Goal: Task Accomplishment & Management: Manage account settings

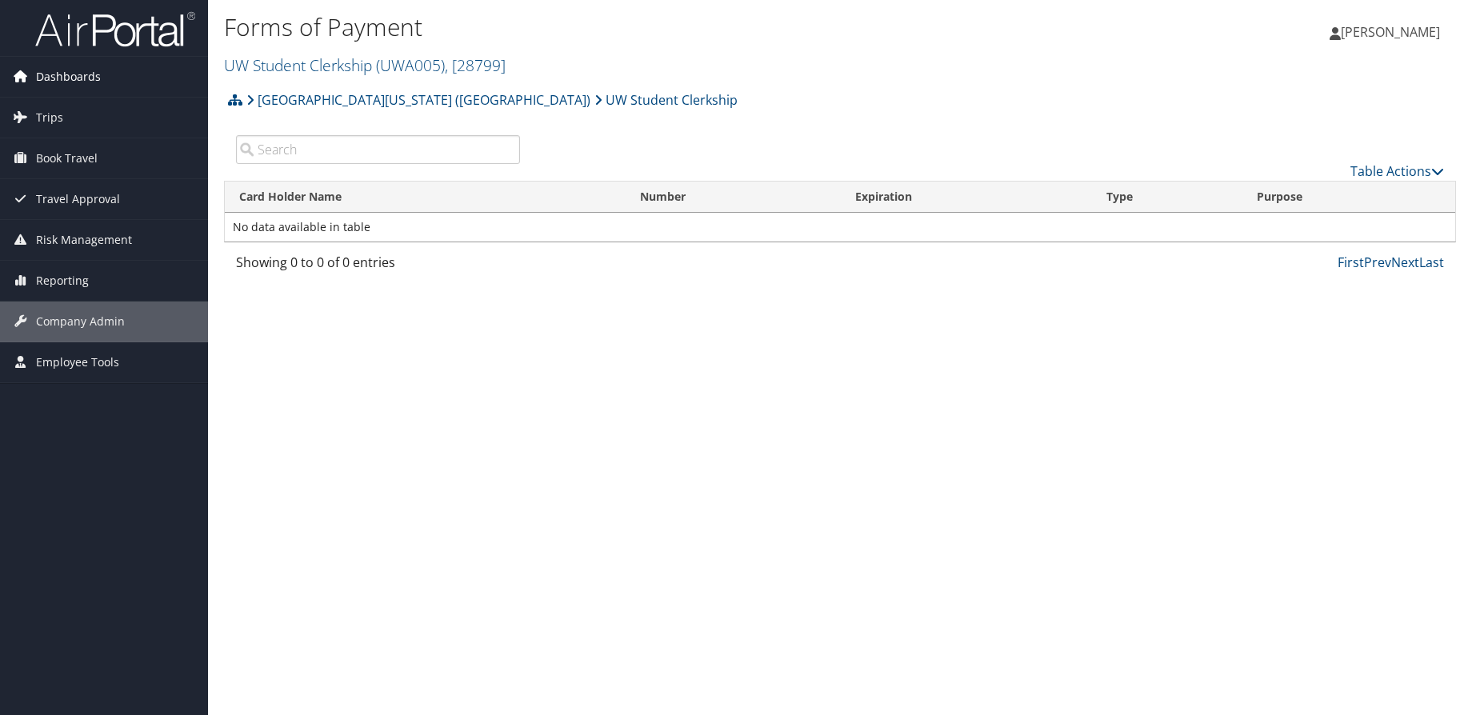
click at [70, 85] on span "Dashboards" at bounding box center [68, 77] width 65 height 40
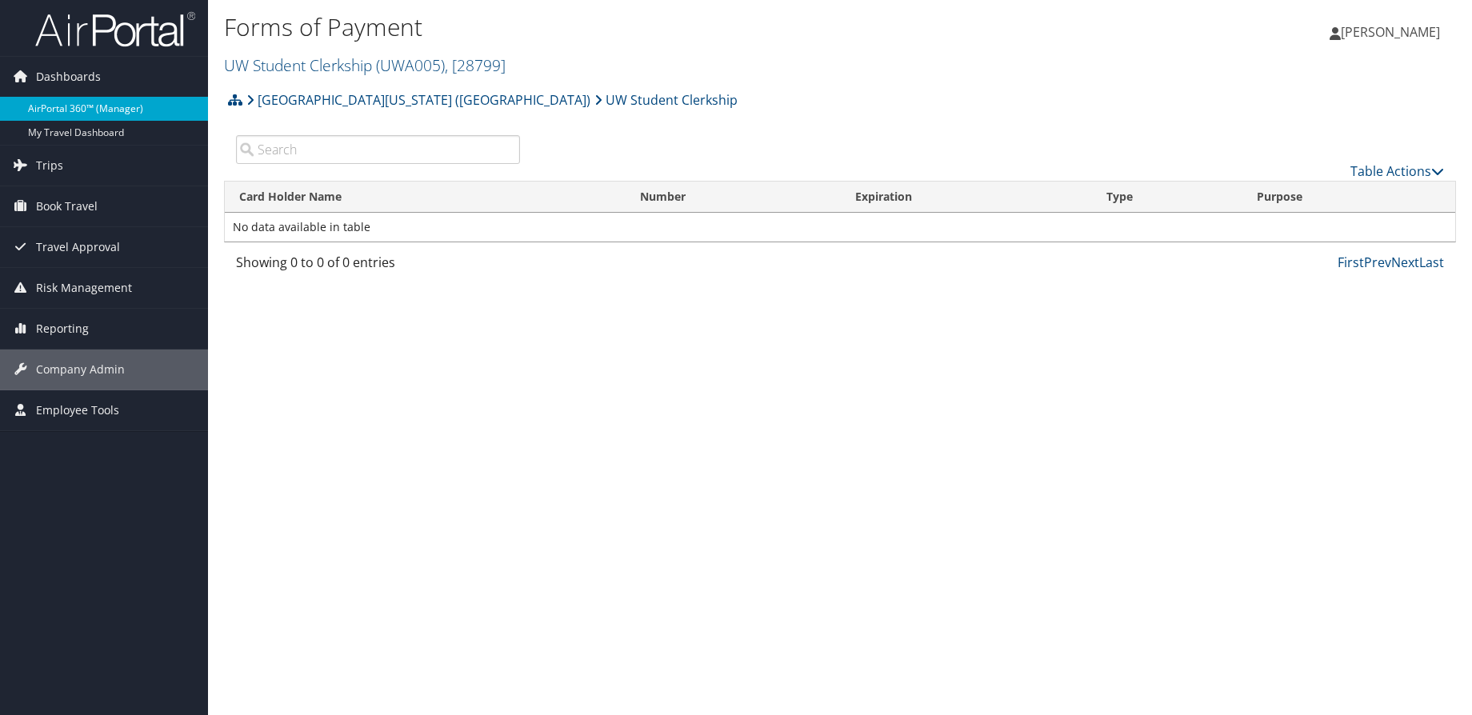
click at [82, 107] on link "AirPortal 360™ (Manager)" at bounding box center [104, 109] width 208 height 24
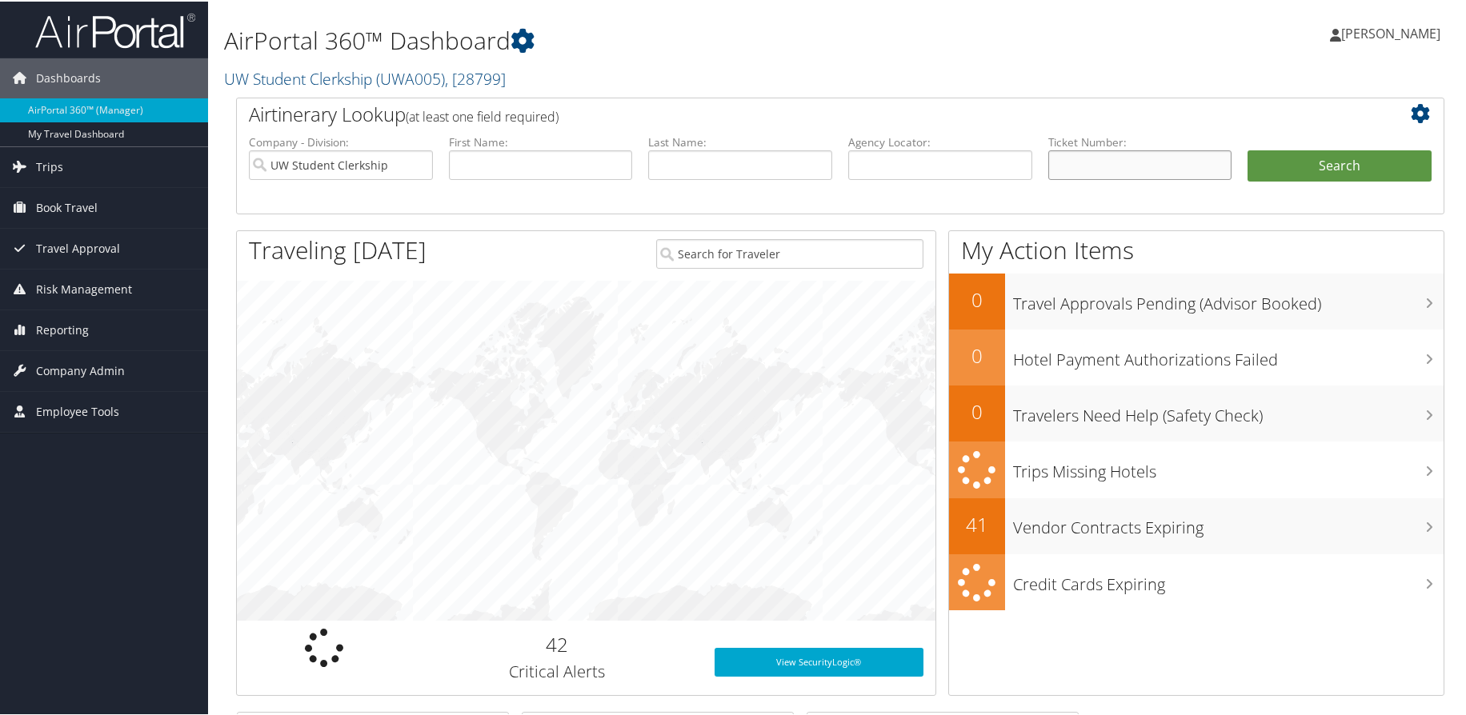
click at [1095, 164] on input "text" at bounding box center [1140, 164] width 184 height 30
paste input "89008977899973"
type input "89008977899973"
click at [1333, 169] on button "Search" at bounding box center [1339, 165] width 184 height 32
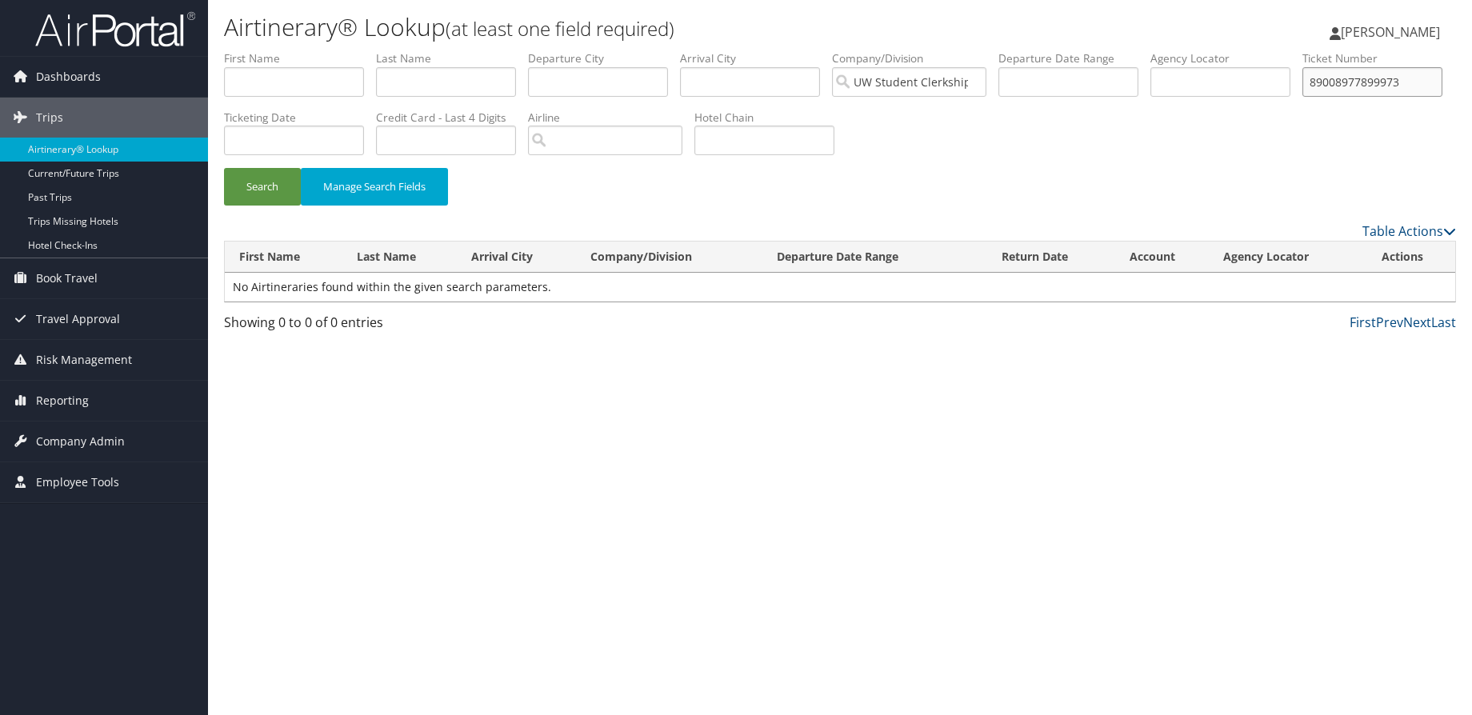
click at [1303, 97] on input "89008977899973" at bounding box center [1373, 82] width 140 height 30
click at [224, 168] on button "Search" at bounding box center [262, 187] width 77 height 38
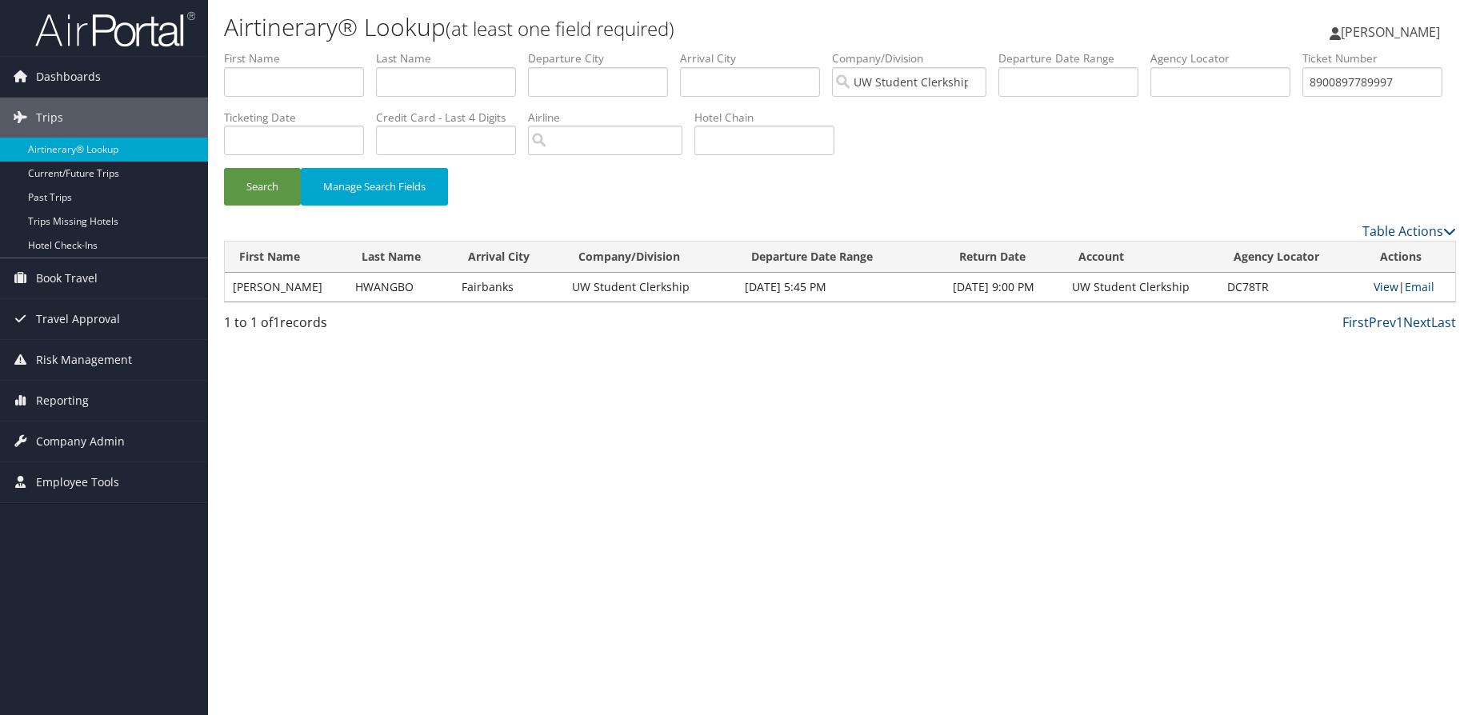
click at [1381, 286] on link "View" at bounding box center [1386, 286] width 25 height 15
drag, startPoint x: 350, startPoint y: 141, endPoint x: 154, endPoint y: 141, distance: 196.8
click at [166, 141] on div "Dashboards AirPortal 360™ (Manager) My Travel Dashboard Trips Airtinerary® Look…" at bounding box center [736, 357] width 1472 height 715
paste input "8817721"
click at [224, 168] on button "Search" at bounding box center [262, 187] width 77 height 38
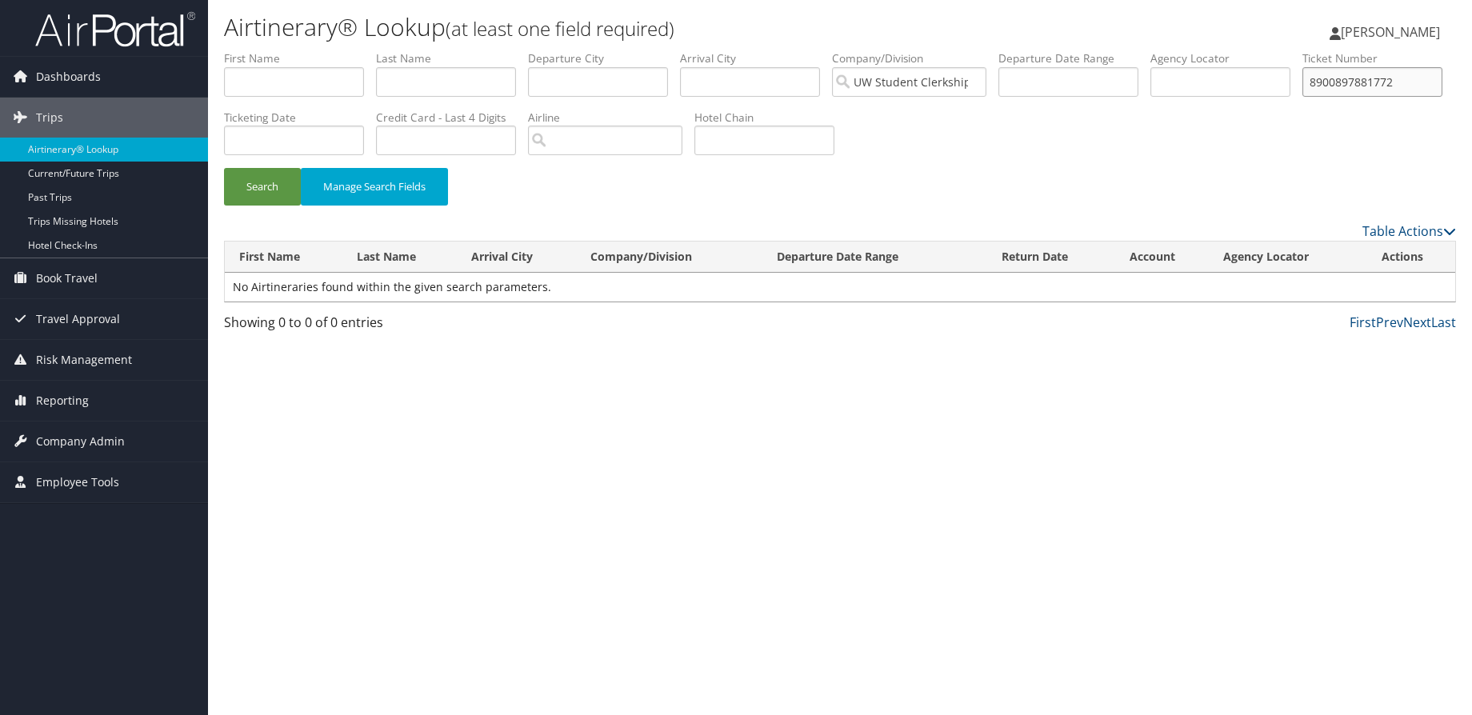
click at [224, 168] on button "Search" at bounding box center [262, 187] width 77 height 38
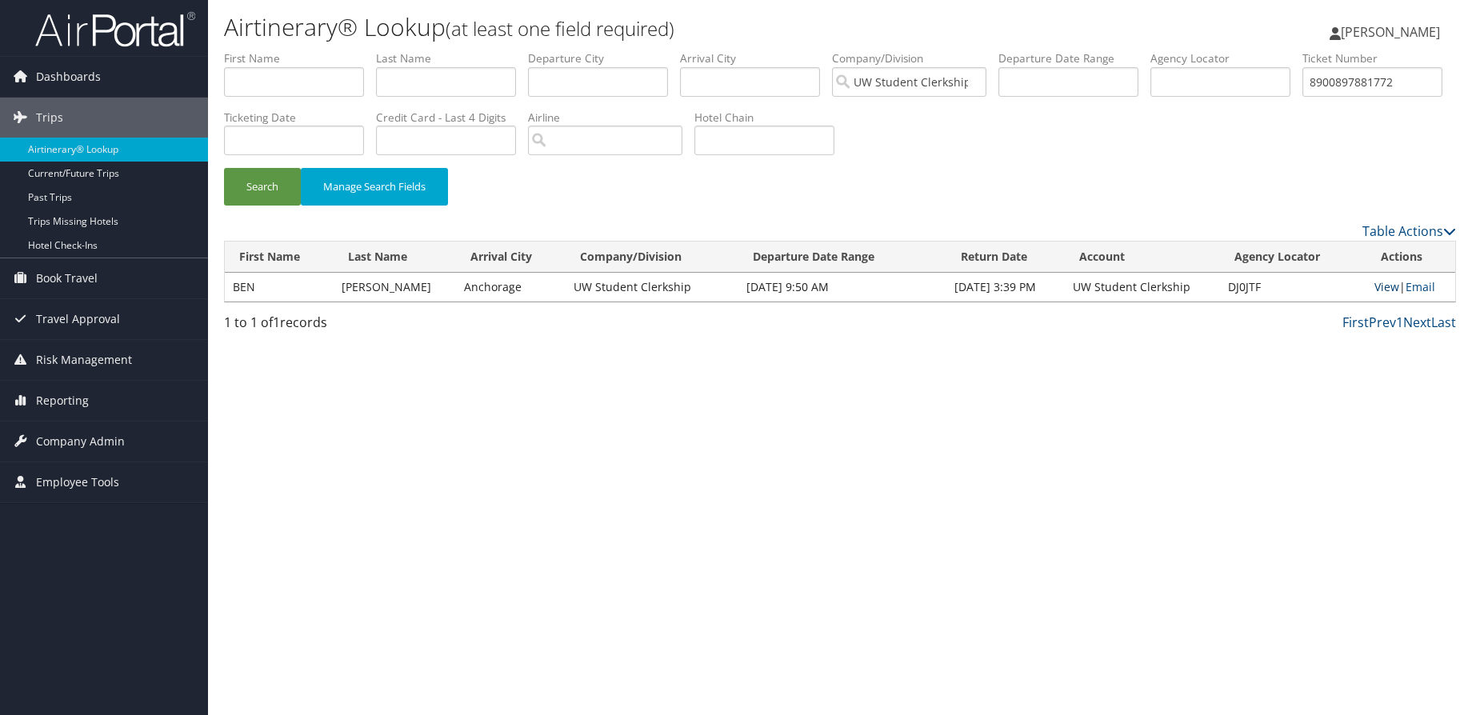
click at [1379, 286] on link "View" at bounding box center [1387, 286] width 25 height 15
drag, startPoint x: 305, startPoint y: 146, endPoint x: 316, endPoint y: 146, distance: 11.2
click at [1303, 97] on input "8900897881772" at bounding box center [1373, 82] width 140 height 30
drag, startPoint x: 324, startPoint y: 144, endPoint x: 160, endPoint y: 144, distance: 164.0
click at [163, 144] on div "Dashboards AirPortal 360™ (Manager) My Travel Dashboard Trips Airtinerary® Look…" at bounding box center [736, 357] width 1472 height 715
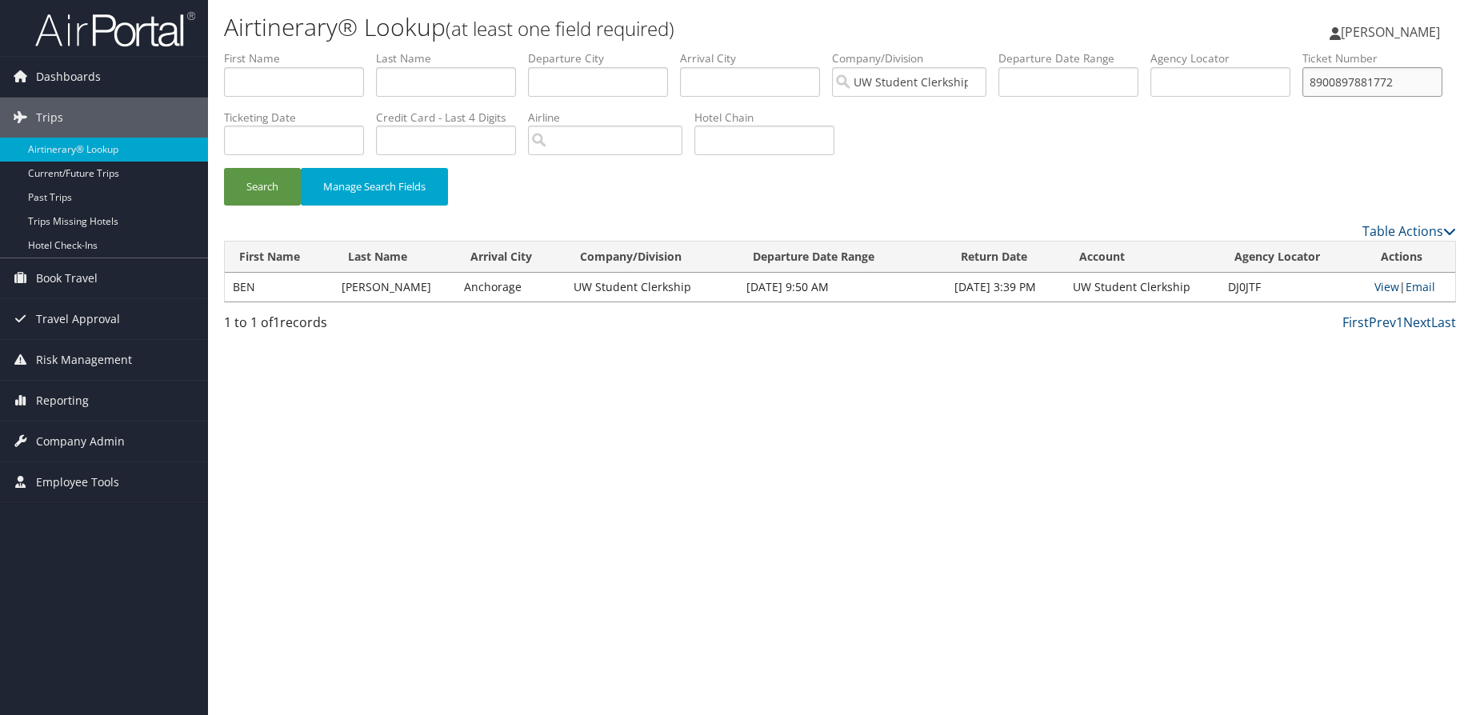
paste input "0277311614658"
type input "0277311614658"
click at [224, 168] on button "Search" at bounding box center [262, 187] width 77 height 38
click at [1389, 286] on link "View" at bounding box center [1387, 286] width 25 height 15
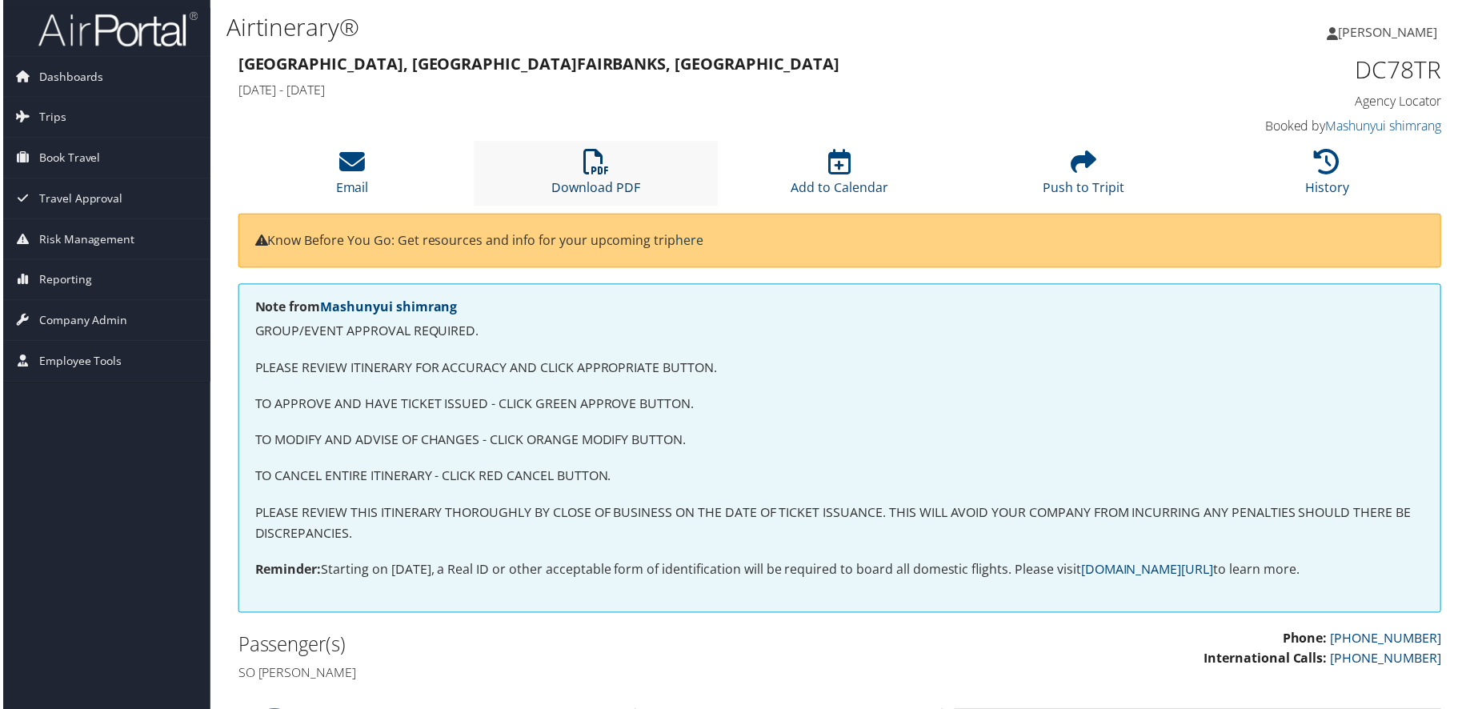
click at [598, 154] on icon at bounding box center [595, 163] width 26 height 26
click at [72, 81] on span "Dashboards" at bounding box center [68, 77] width 65 height 40
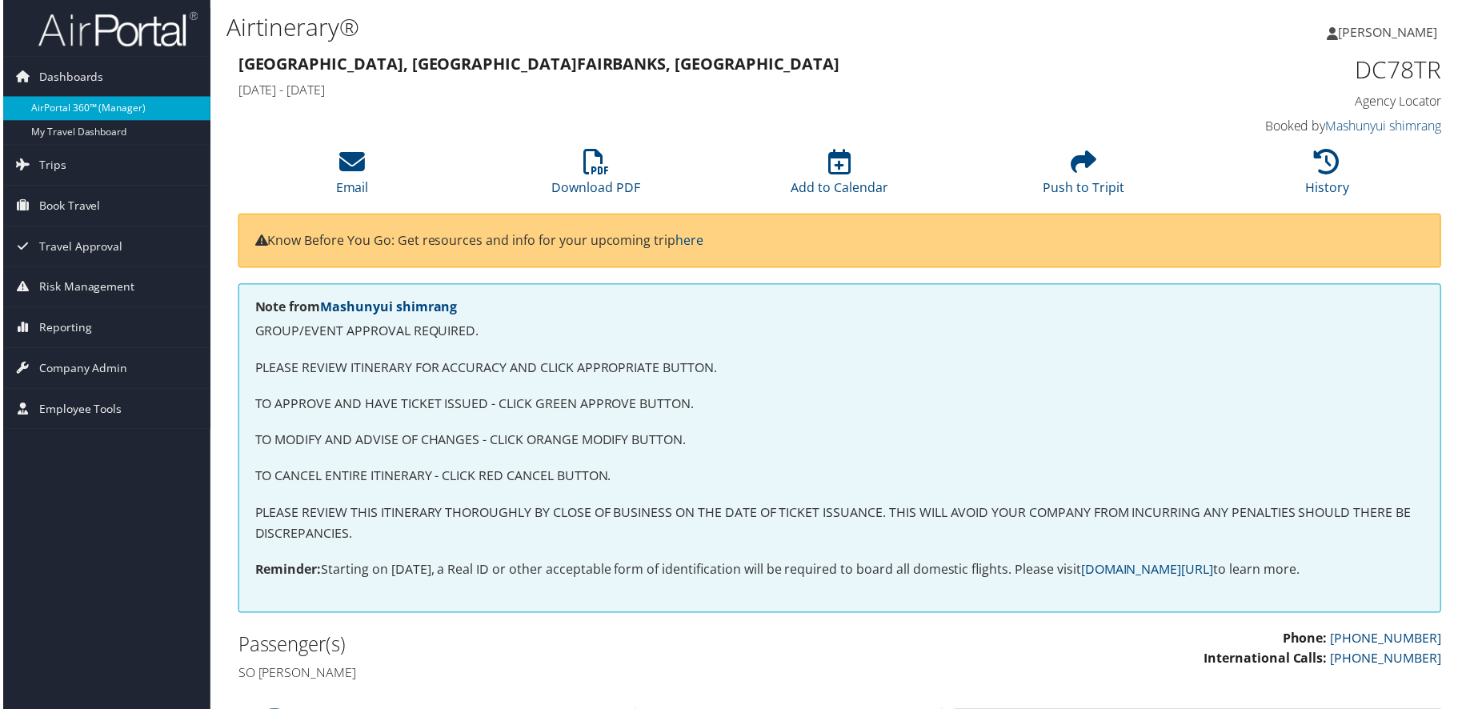
click at [66, 102] on link "AirPortal 360™ (Manager)" at bounding box center [104, 109] width 208 height 24
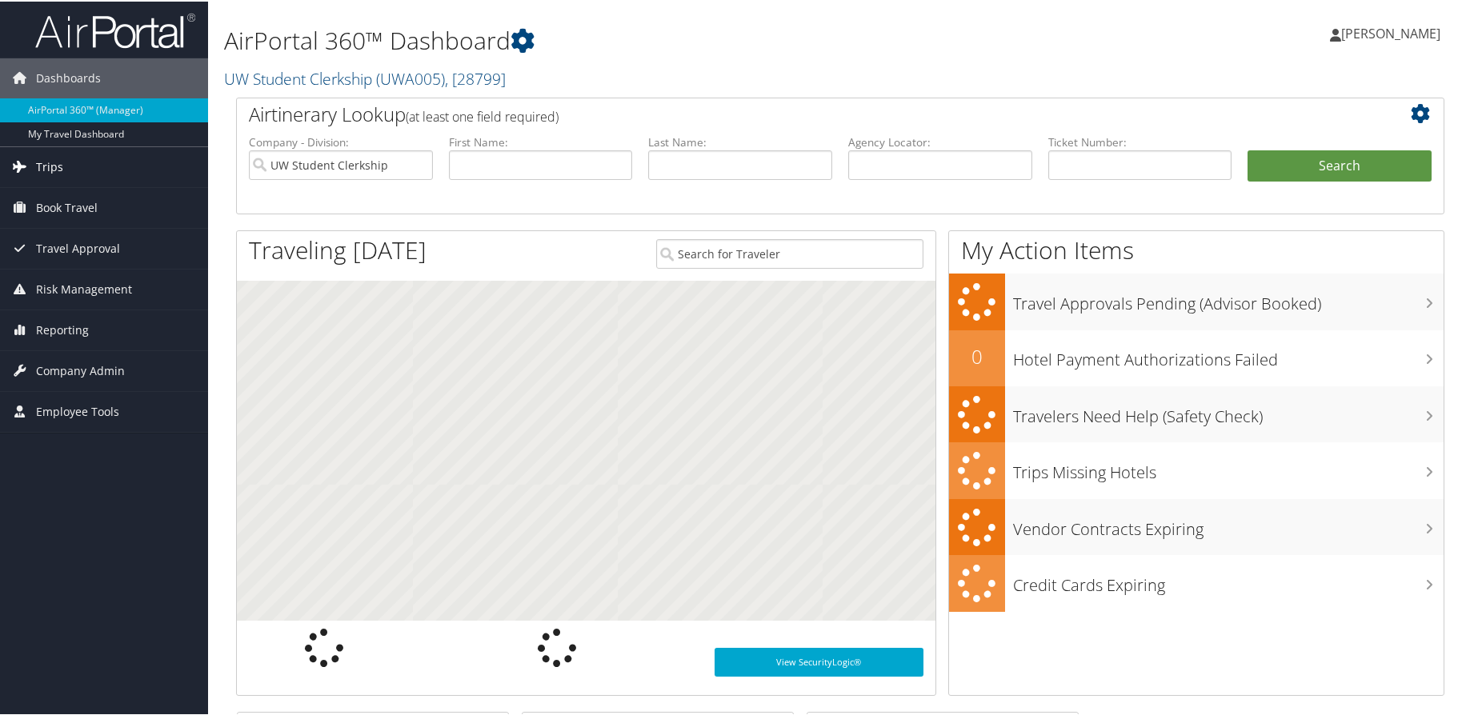
click at [42, 166] on span "Trips" at bounding box center [49, 166] width 27 height 40
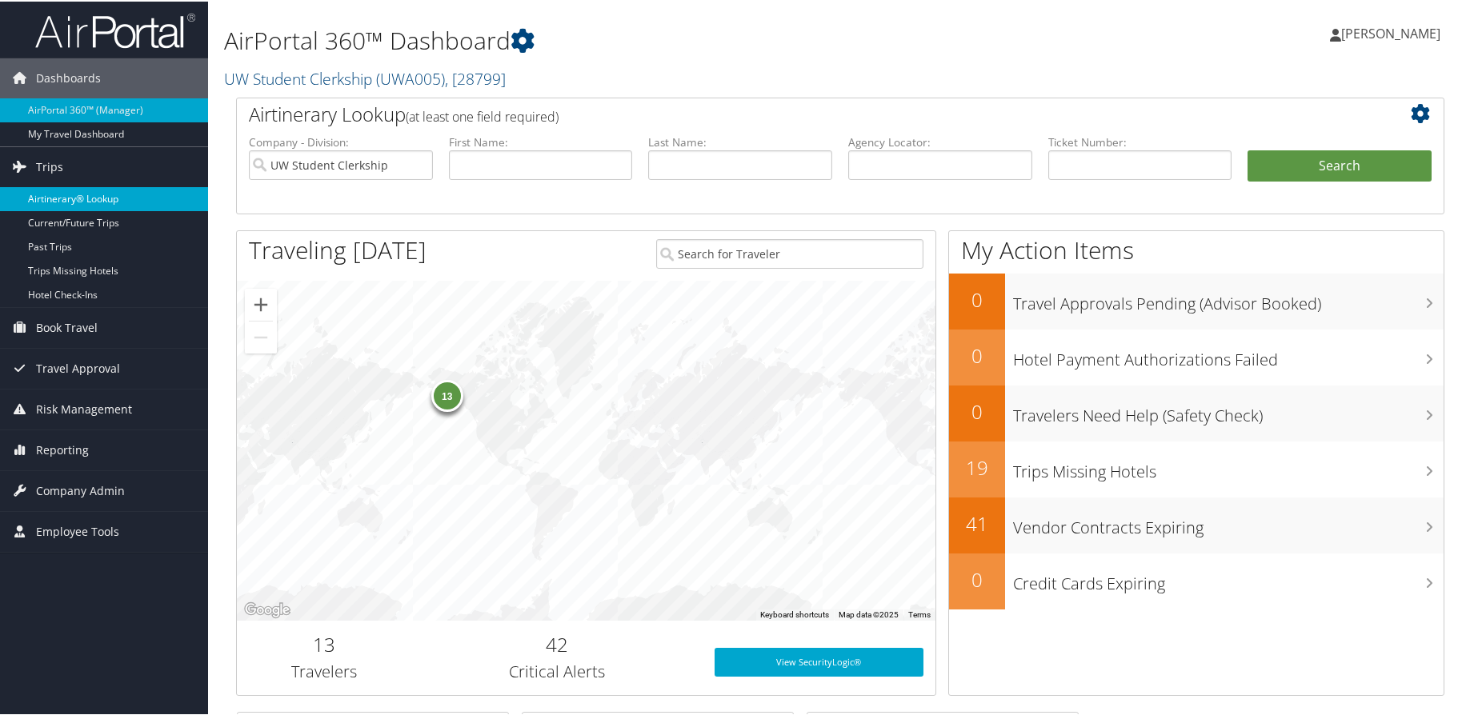
click at [50, 202] on link "Airtinerary® Lookup" at bounding box center [104, 198] width 208 height 24
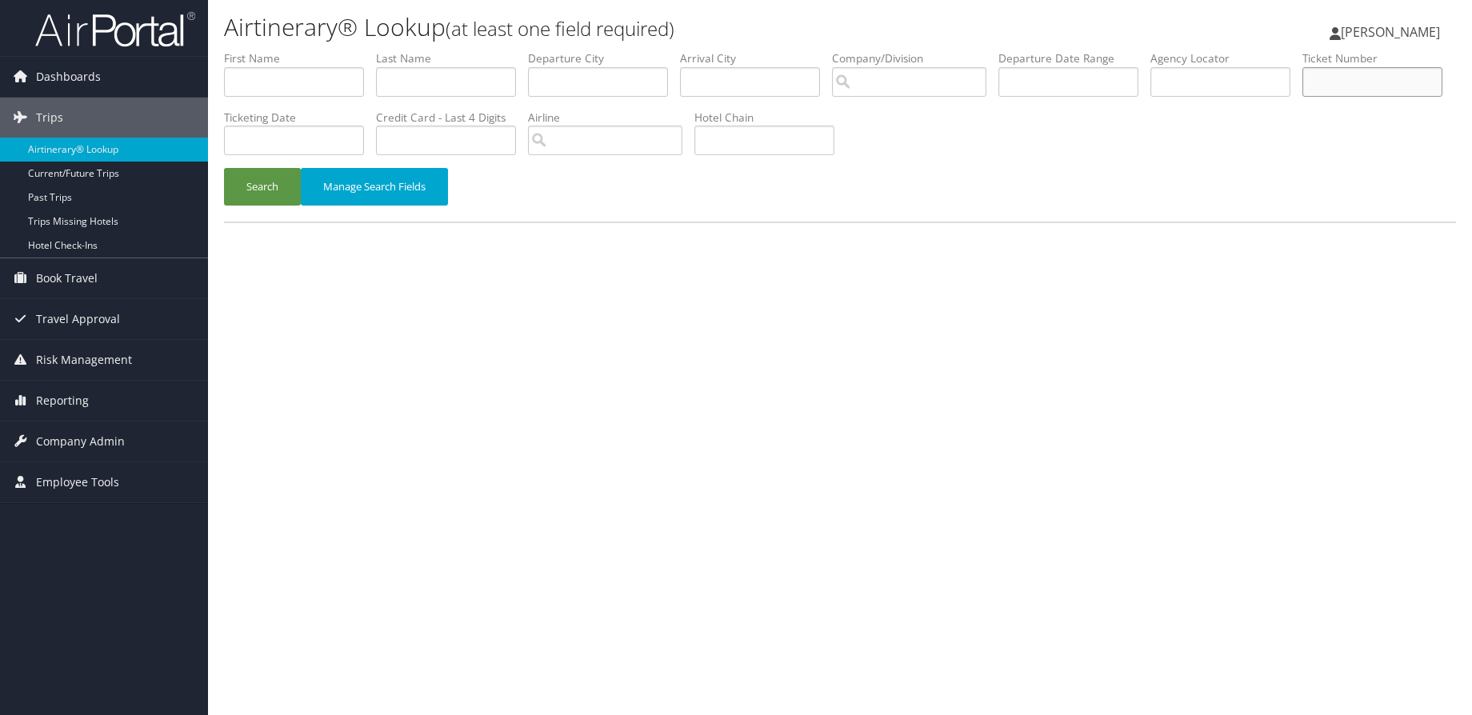
click at [1303, 97] on input "text" at bounding box center [1373, 82] width 140 height 30
paste input "89008977908406"
click at [277, 184] on button "Search" at bounding box center [262, 187] width 77 height 38
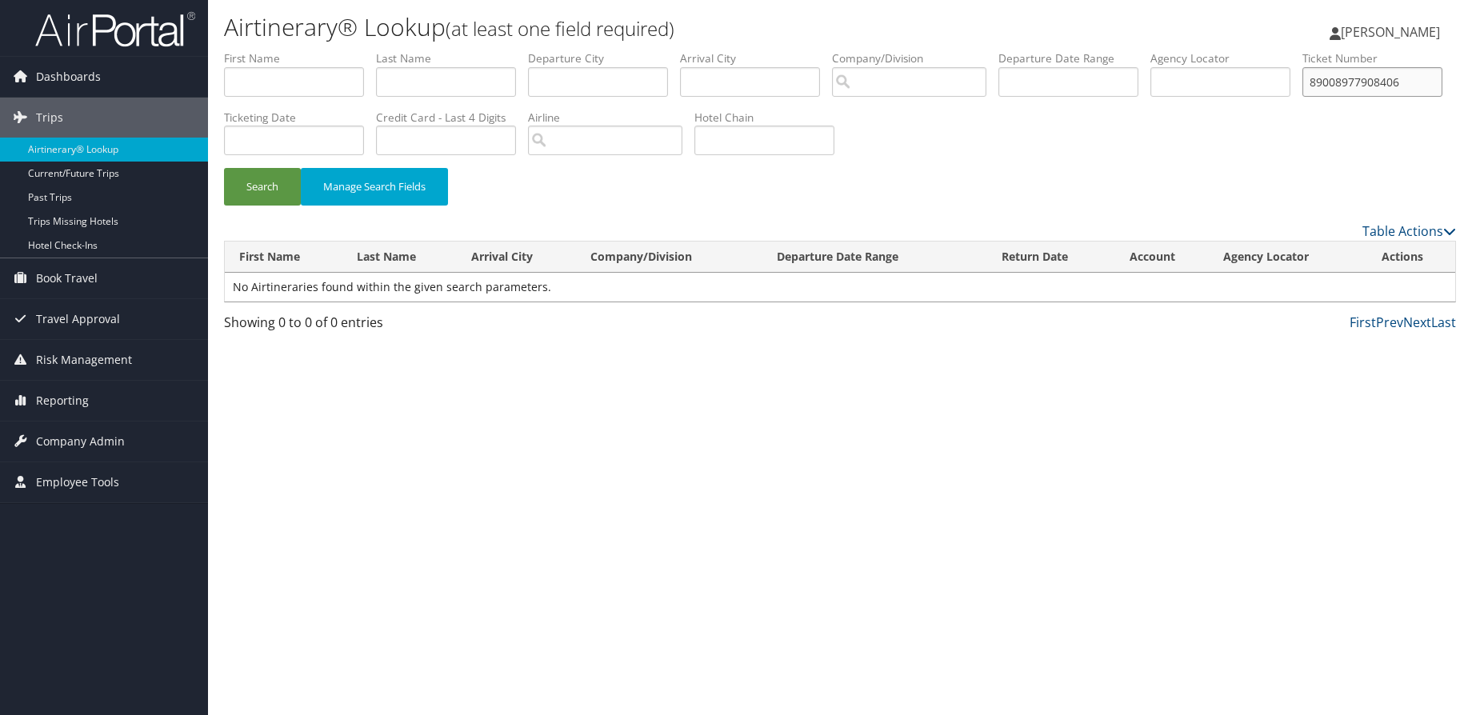
click at [1303, 97] on input "89008977908406" at bounding box center [1373, 82] width 140 height 30
click at [224, 168] on button "Search" at bounding box center [262, 187] width 77 height 38
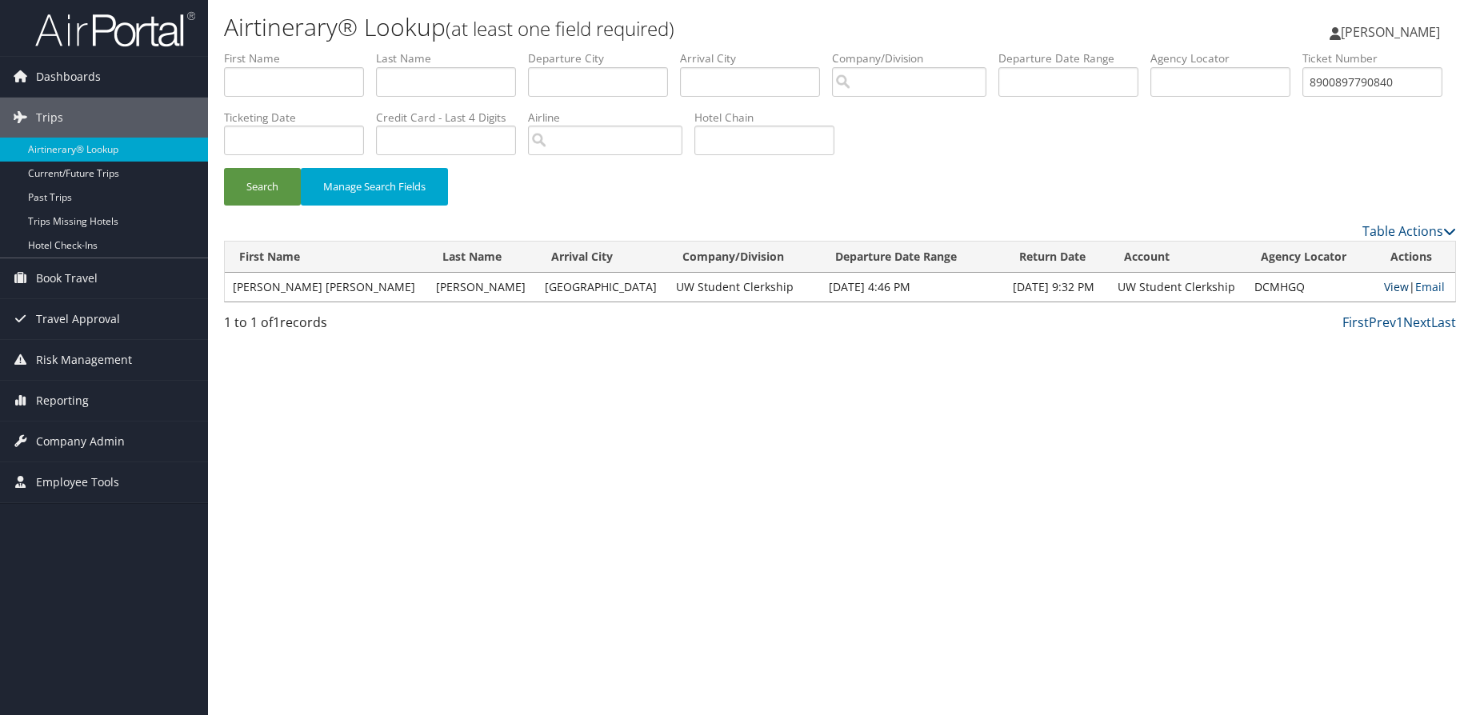
click at [1385, 289] on link "View" at bounding box center [1396, 286] width 25 height 15
click at [1303, 97] on input "8900897790840" at bounding box center [1373, 82] width 140 height 30
drag, startPoint x: 96, startPoint y: 140, endPoint x: 69, endPoint y: 140, distance: 27.2
click at [69, 140] on div "Dashboards AirPortal 360™ (Manager) My Travel Dashboard Trips Airtinerary® Look…" at bounding box center [736, 357] width 1472 height 715
paste input "0277311140629"
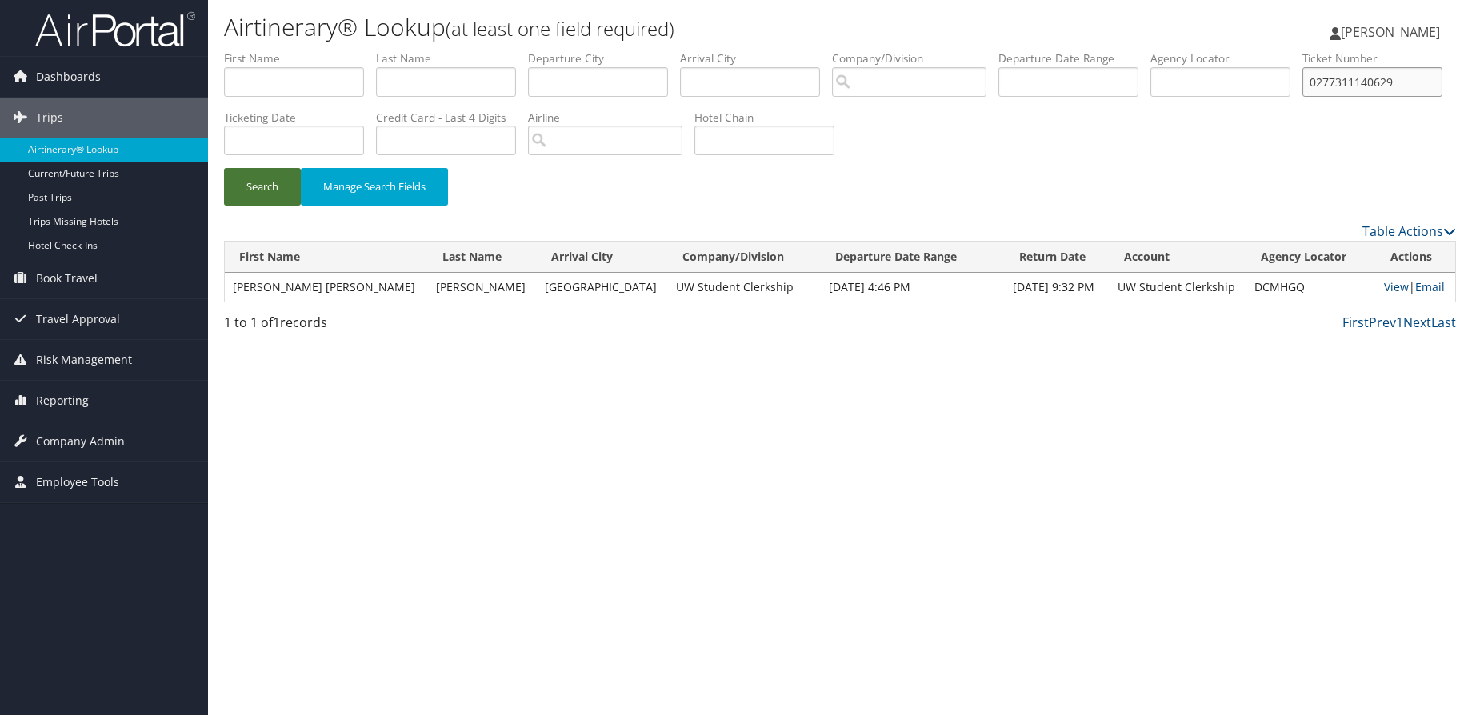
click at [224, 168] on button "Search" at bounding box center [262, 187] width 77 height 38
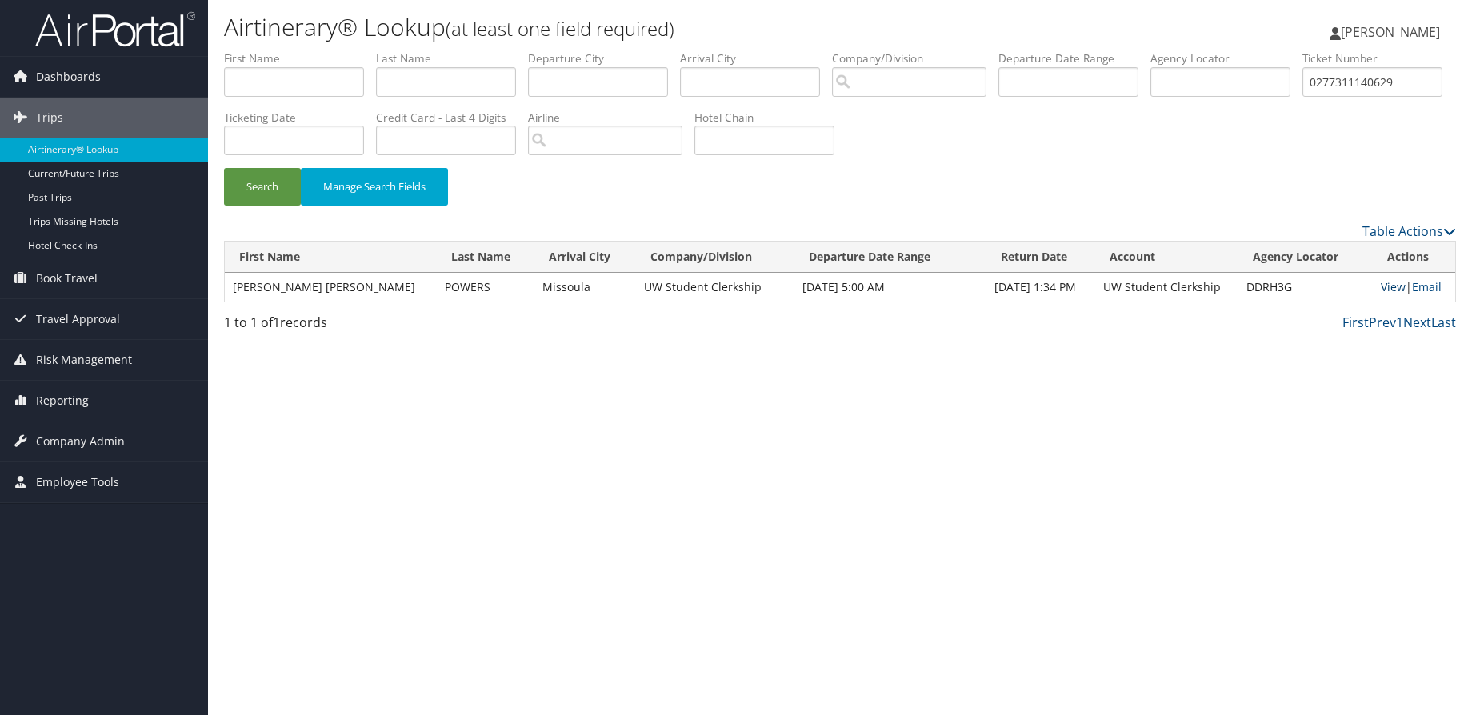
click at [1395, 289] on link "View" at bounding box center [1393, 286] width 25 height 15
click at [1303, 97] on input "0277311140629" at bounding box center [1373, 82] width 140 height 30
drag, startPoint x: 191, startPoint y: 142, endPoint x: 200, endPoint y: 150, distance: 11.9
click at [190, 142] on div "Dashboards AirPortal 360™ (Manager) My Travel Dashboard Trips Airtinerary® Look…" at bounding box center [736, 357] width 1472 height 715
paste input "89008978396262"
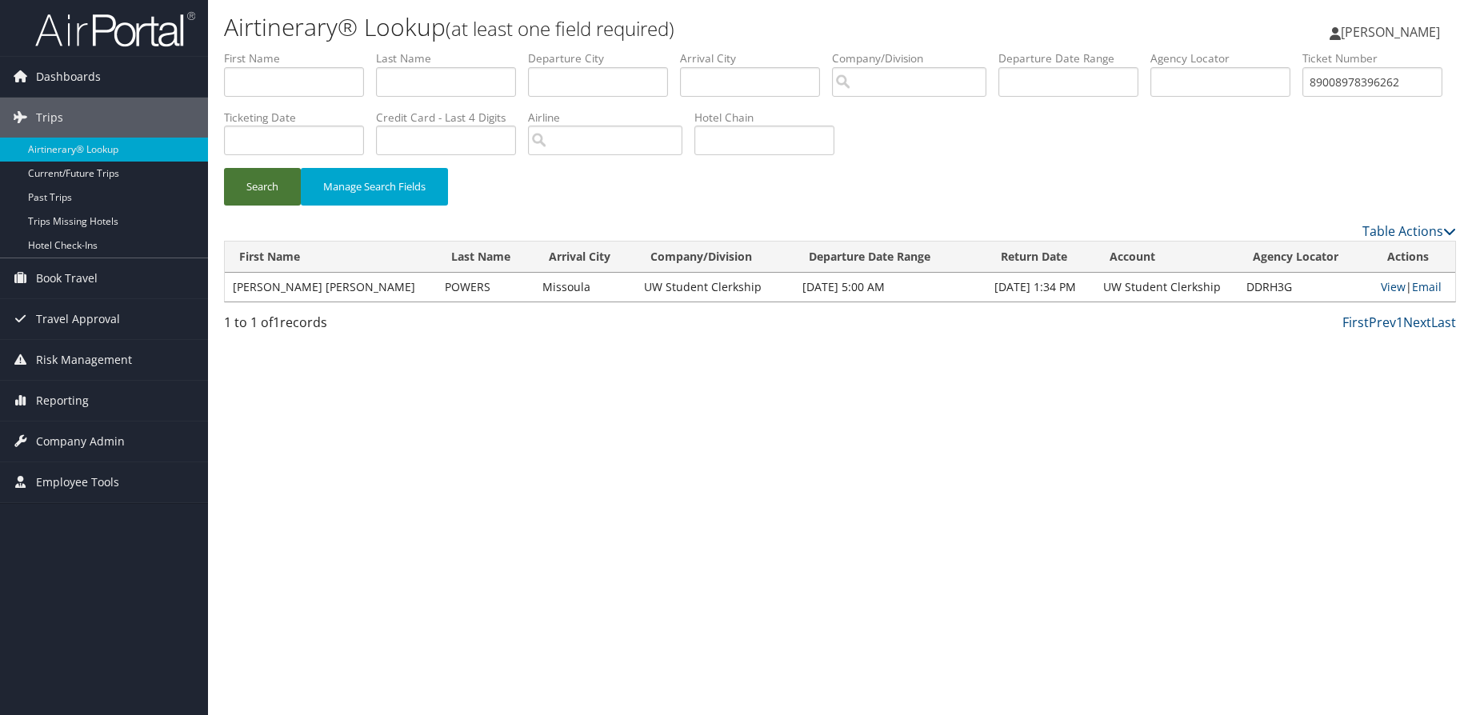
click at [262, 175] on button "Search" at bounding box center [262, 187] width 77 height 38
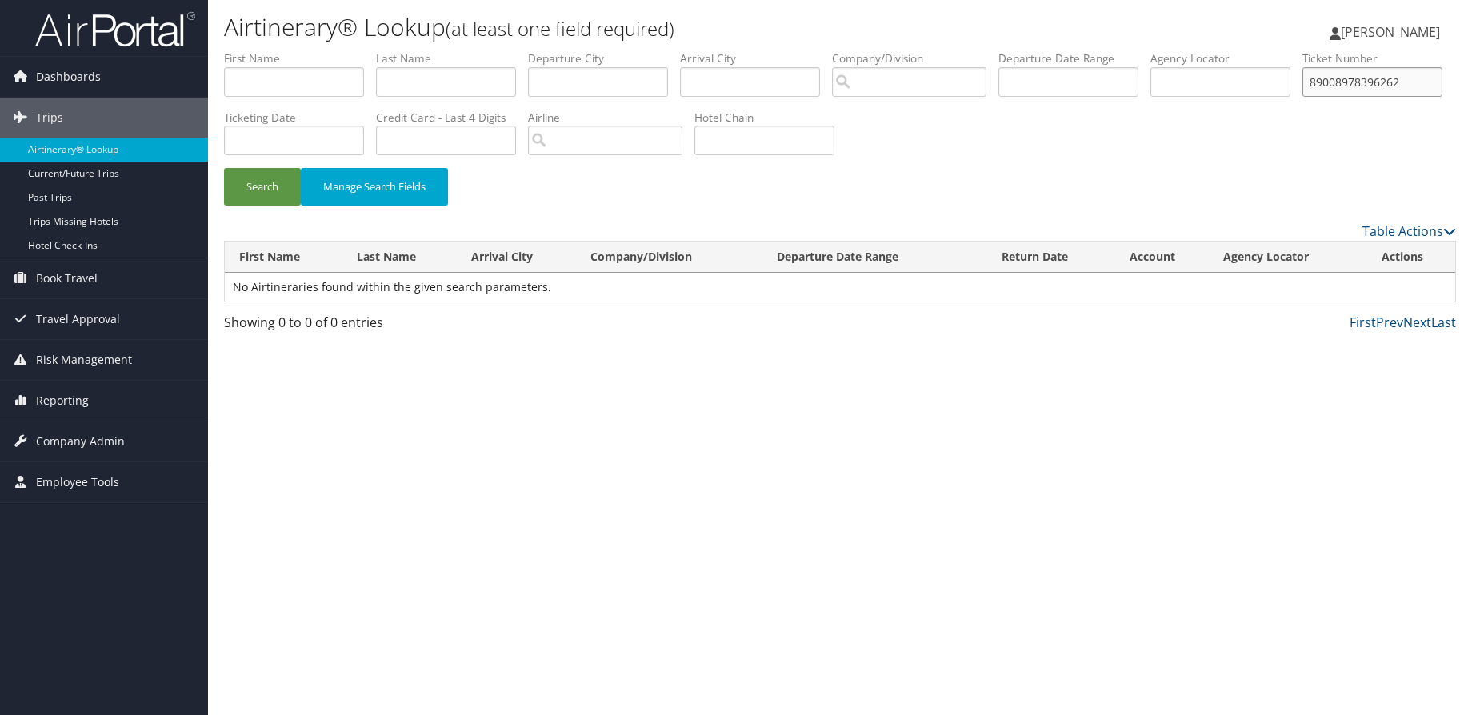
click at [1303, 97] on input "89008978396262" at bounding box center [1373, 82] width 140 height 30
click at [224, 168] on button "Search" at bounding box center [262, 187] width 77 height 38
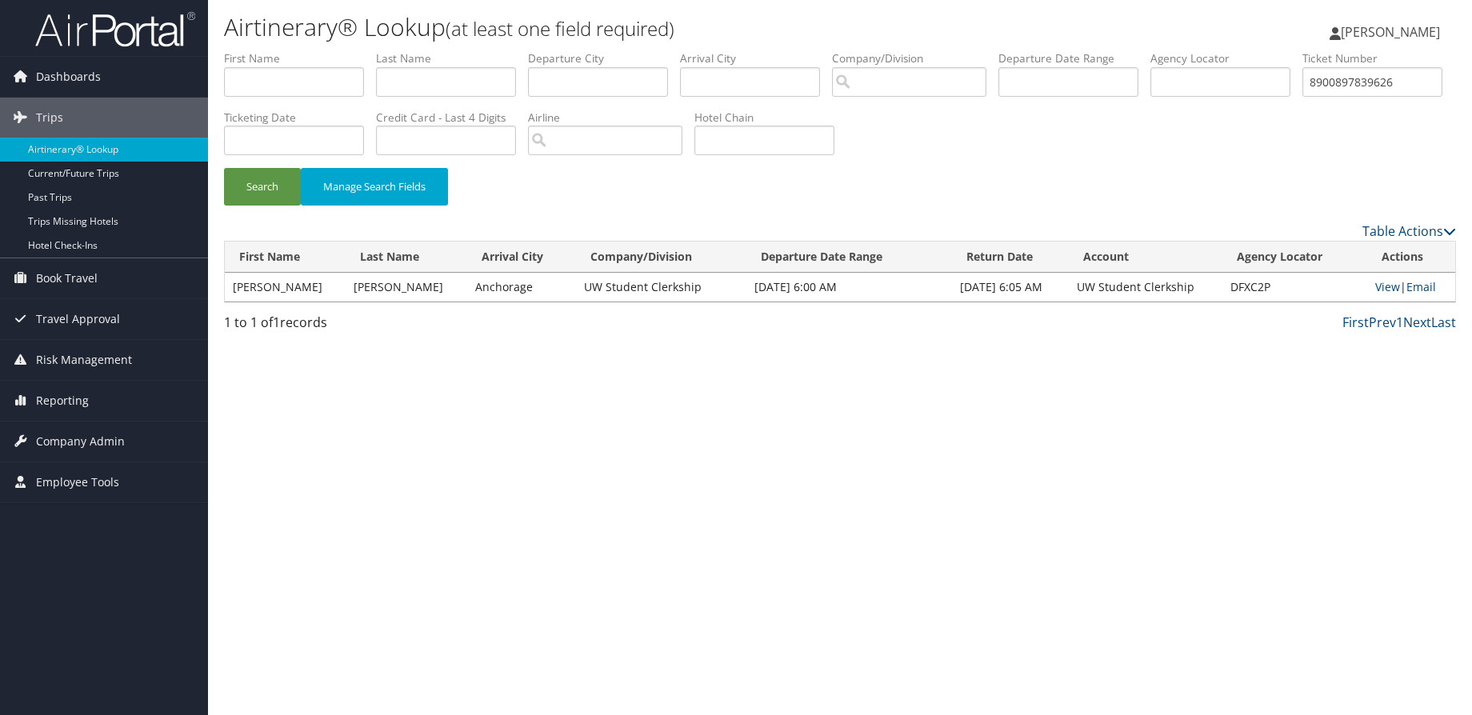
click at [1395, 285] on td "View | Email" at bounding box center [1411, 287] width 88 height 29
click at [1375, 288] on link "View" at bounding box center [1387, 286] width 25 height 15
drag, startPoint x: 313, startPoint y: 142, endPoint x: 142, endPoint y: 142, distance: 170.4
click at [142, 142] on div "Dashboards AirPortal 360™ (Manager) My Travel Dashboard Trips Airtinerary® Look…" at bounding box center [736, 357] width 1472 height 715
paste input "66991"
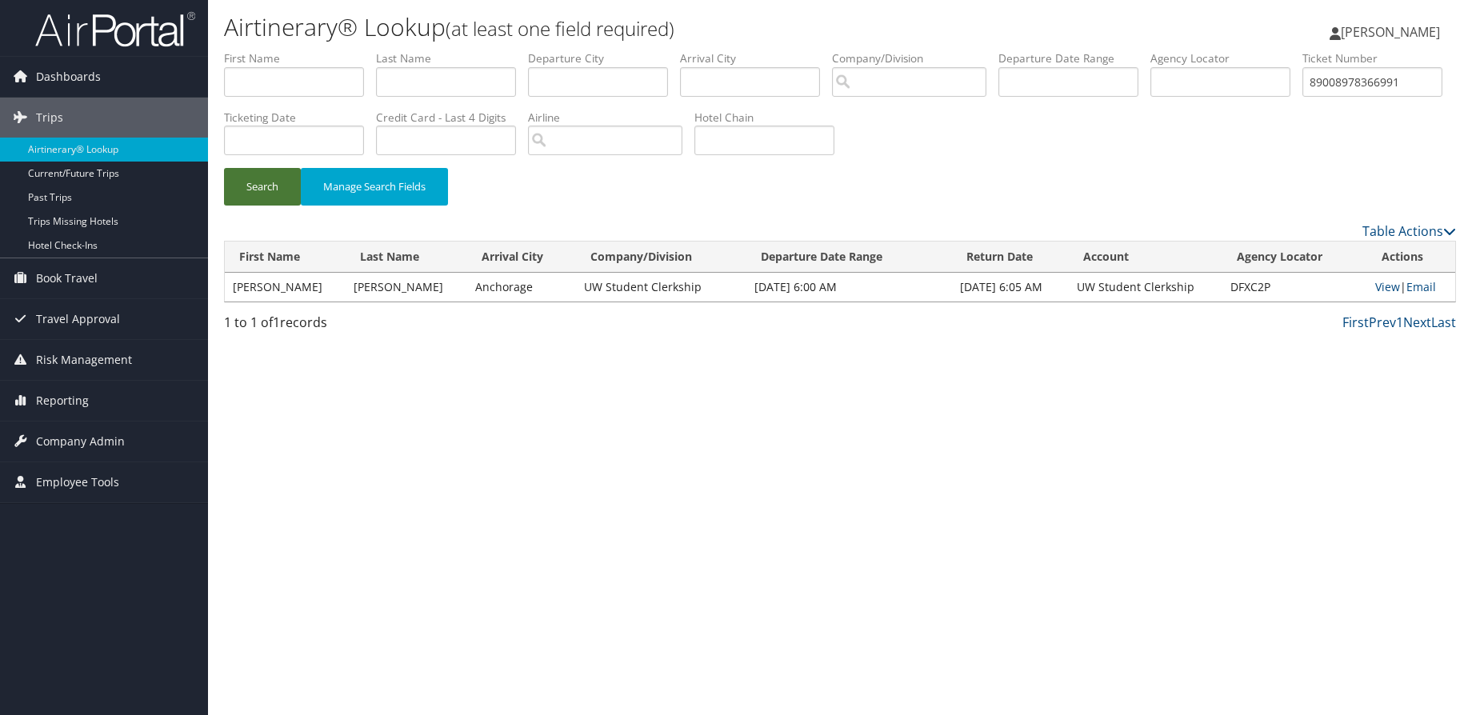
click at [246, 193] on button "Search" at bounding box center [262, 187] width 77 height 38
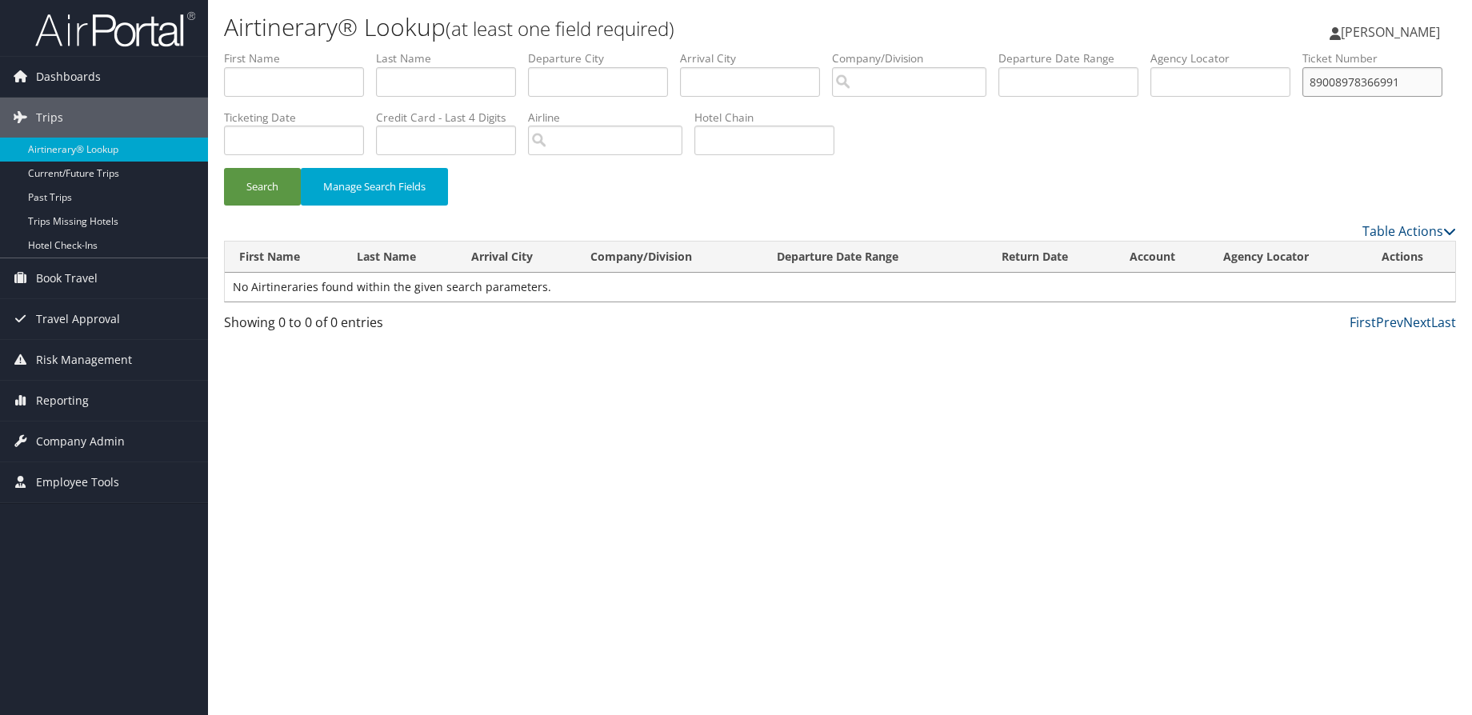
click at [1303, 97] on input "89008978366991" at bounding box center [1373, 82] width 140 height 30
type input "8900897836699"
click at [224, 168] on button "Search" at bounding box center [262, 187] width 77 height 38
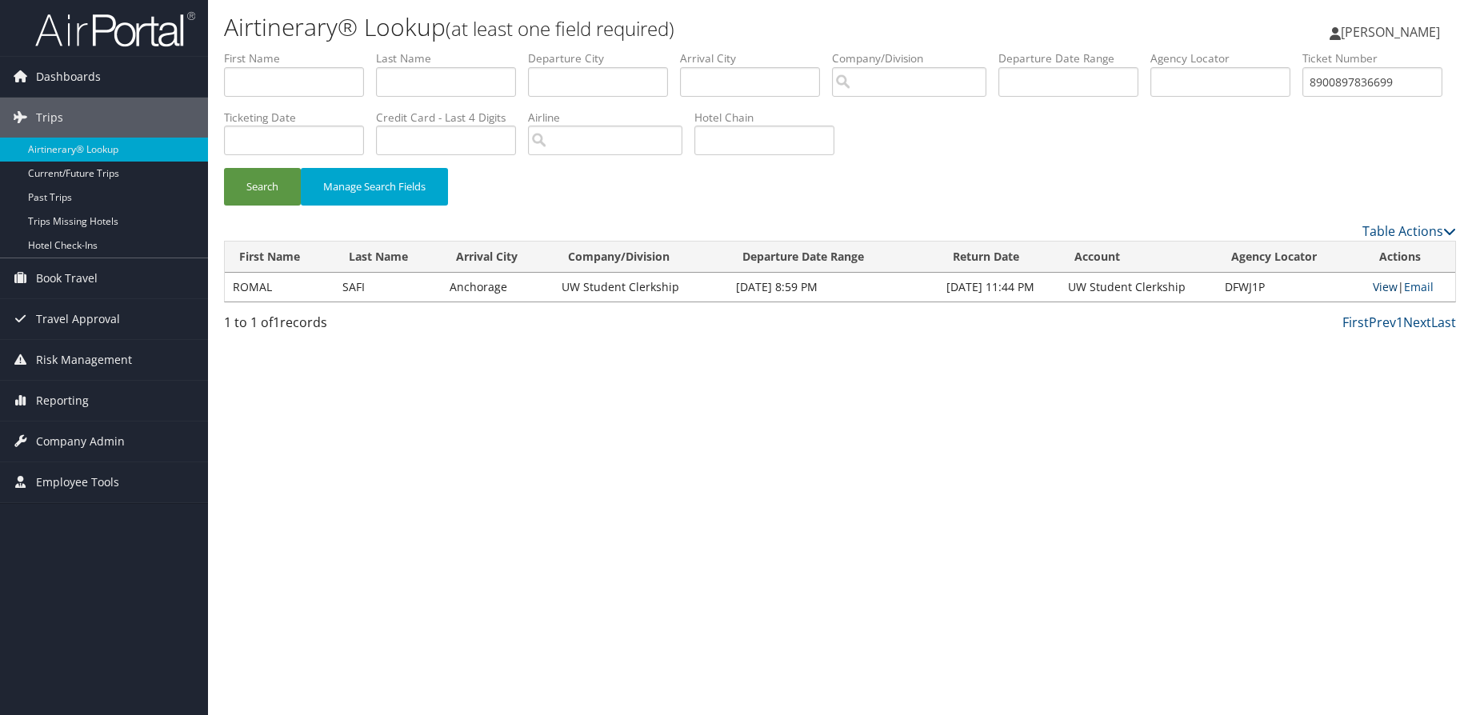
click at [1385, 288] on link "View" at bounding box center [1385, 286] width 25 height 15
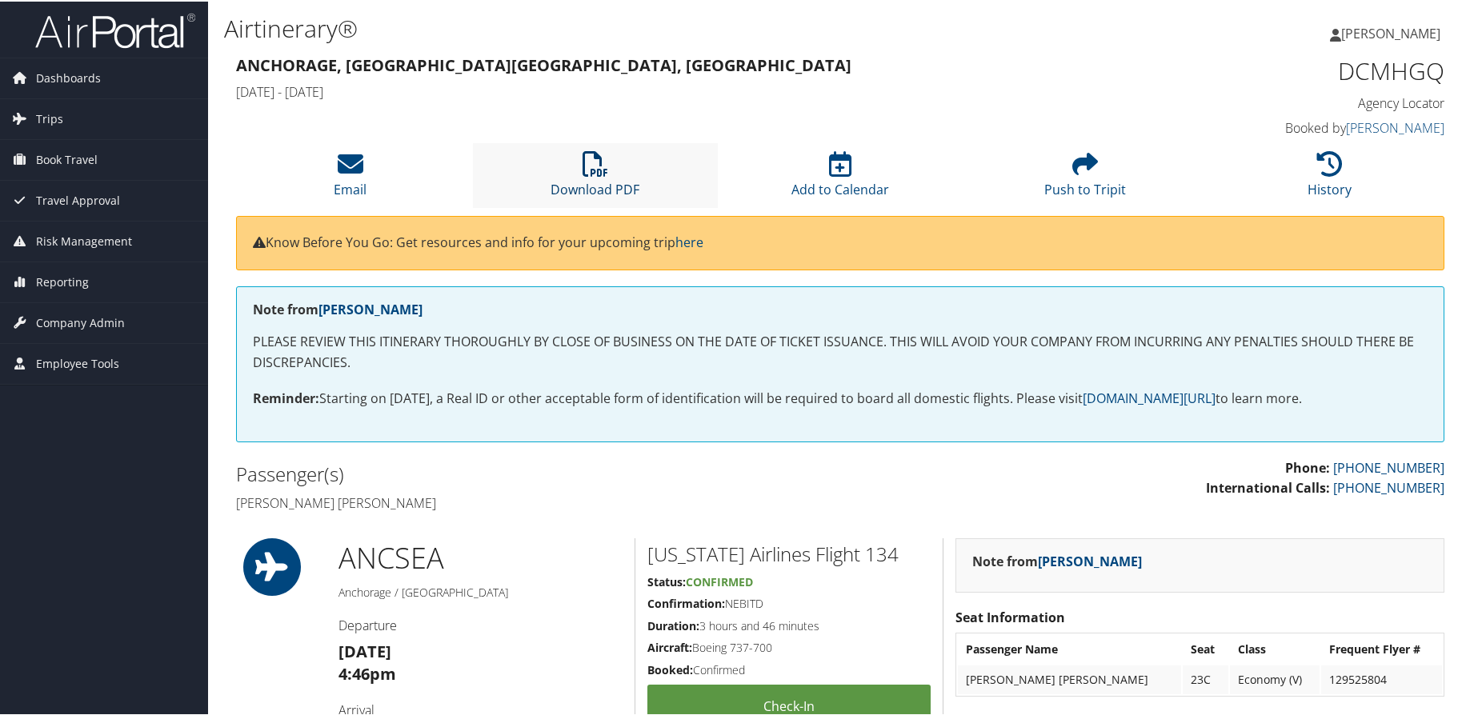
click at [603, 154] on icon at bounding box center [595, 163] width 26 height 26
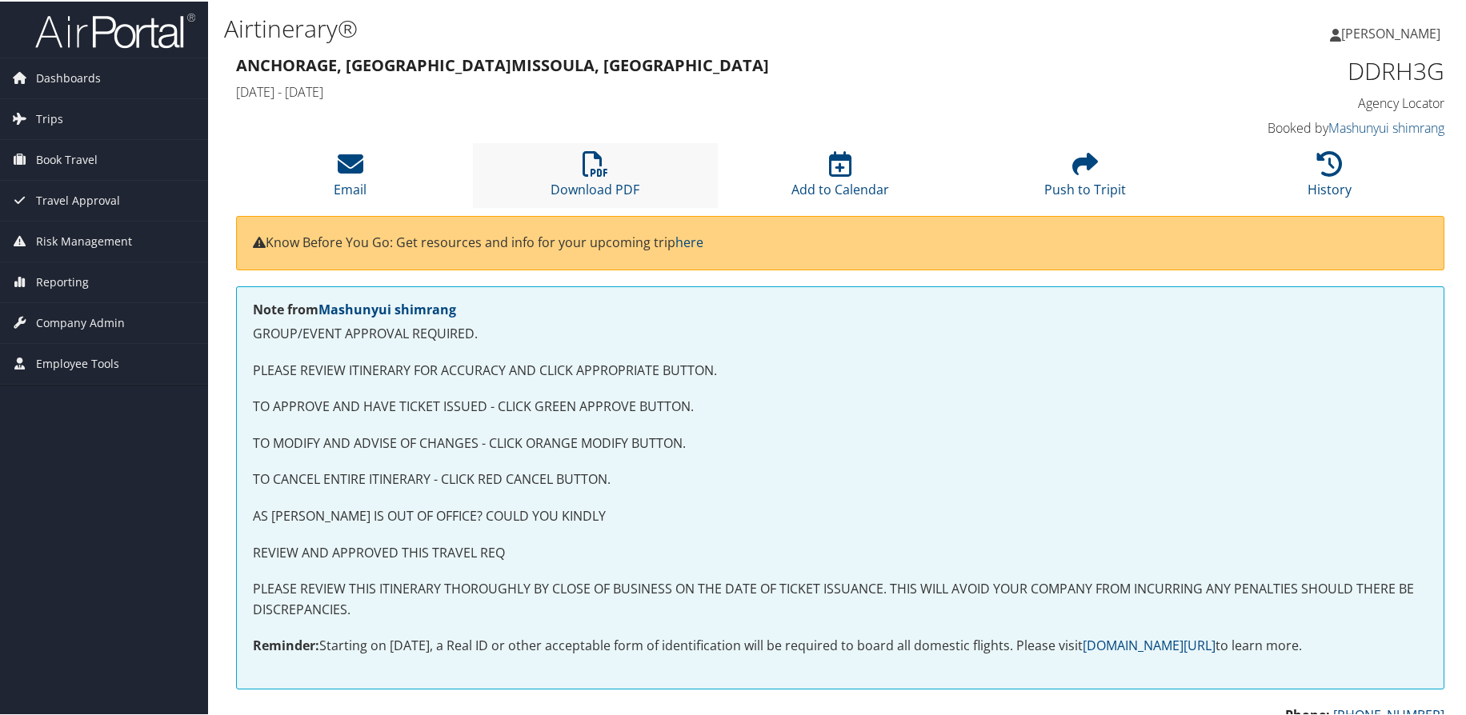
click at [560, 177] on li "Download PDF" at bounding box center [595, 174] width 245 height 65
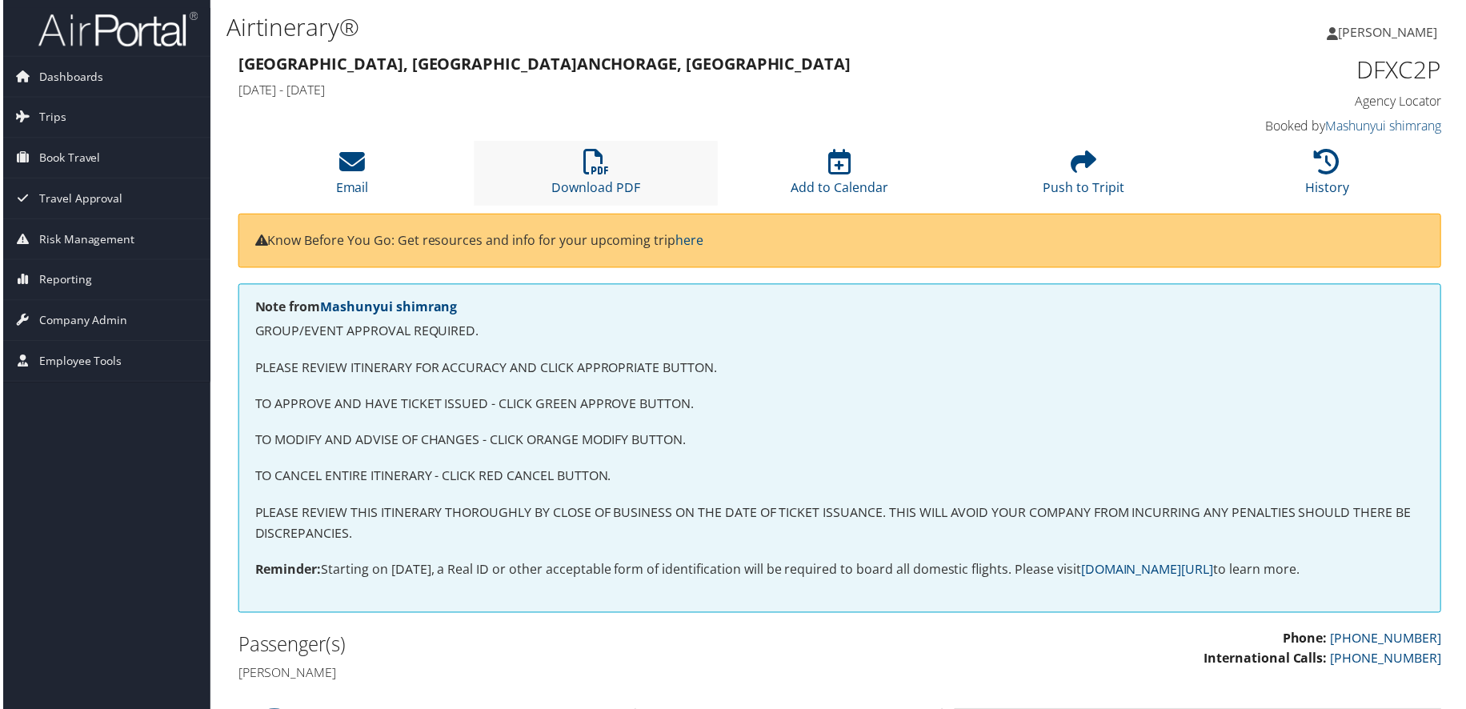
click at [592, 176] on li "Download PDF" at bounding box center [595, 174] width 245 height 65
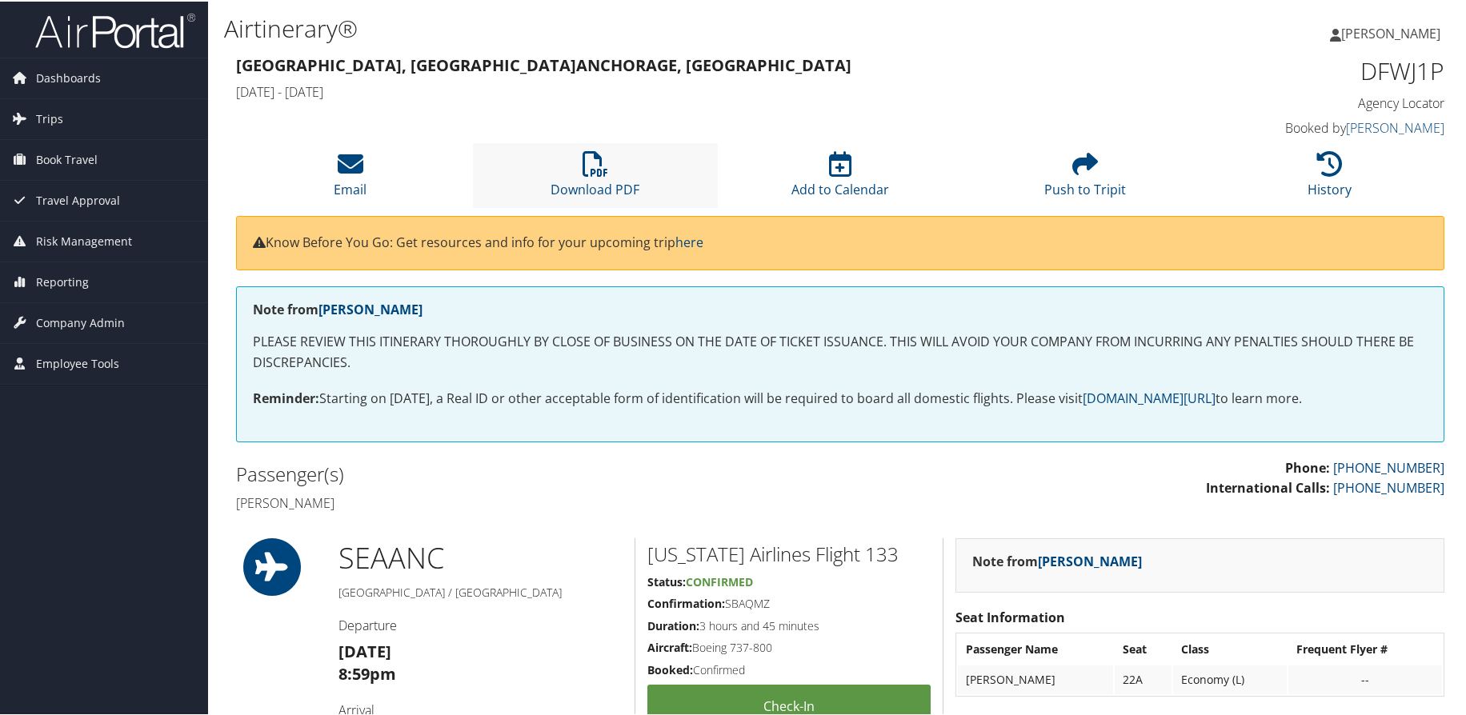
click at [639, 180] on li "Download PDF" at bounding box center [595, 174] width 245 height 65
click at [596, 166] on icon at bounding box center [595, 163] width 26 height 26
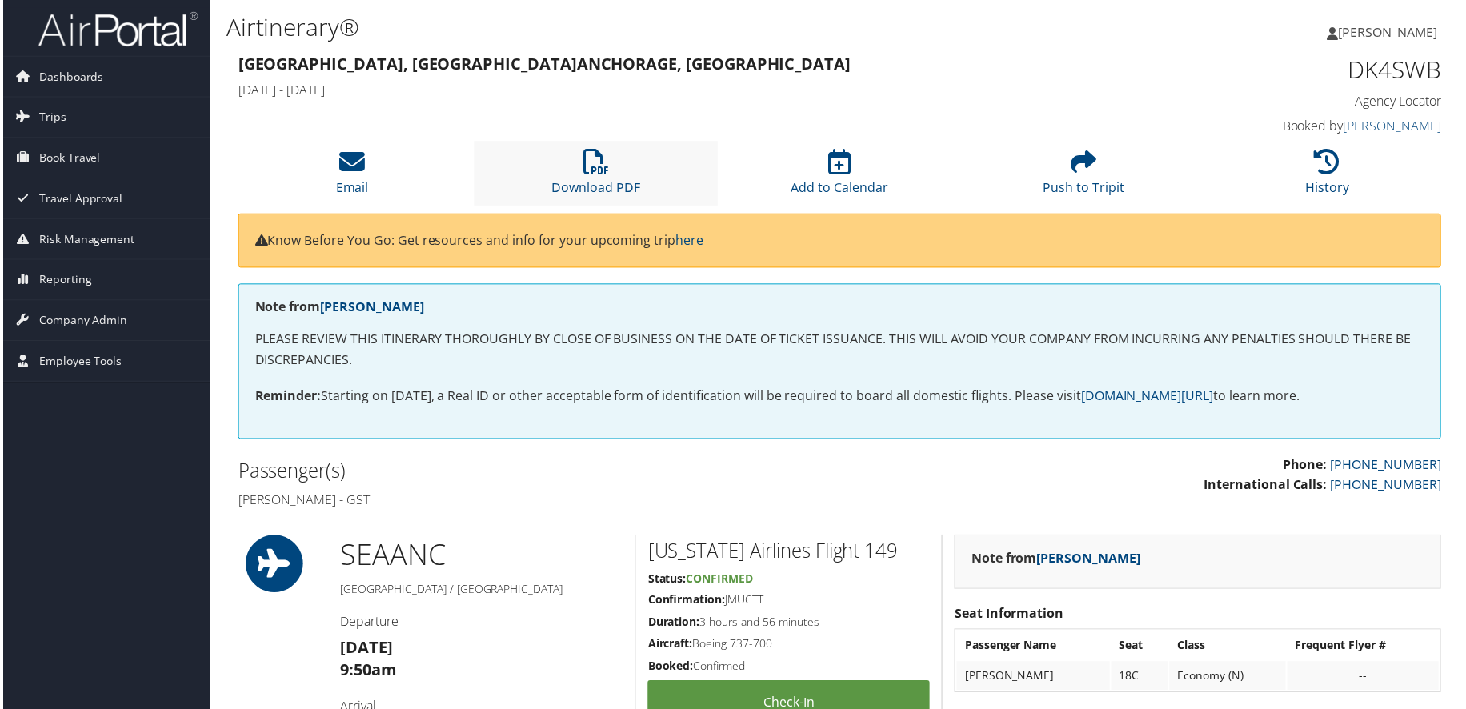
click at [611, 162] on li "Download PDF" at bounding box center [595, 174] width 245 height 65
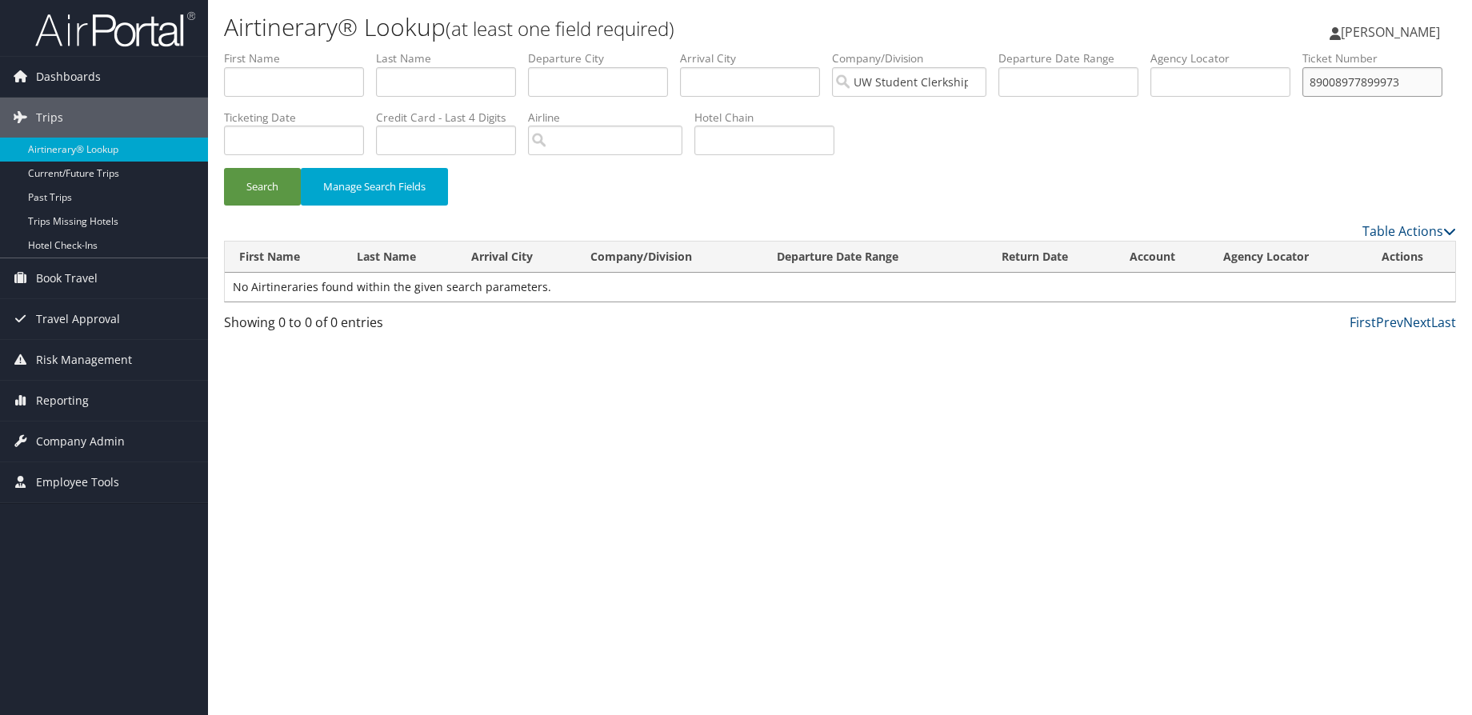
drag, startPoint x: 345, startPoint y: 137, endPoint x: -53, endPoint y: 114, distance: 398.3
click at [0, 114] on html "Menu Dashboards ► AirPortal 360™ (Manager) My Travel Dashboard Trips ► Airtiner…" at bounding box center [736, 357] width 1472 height 715
click at [454, 89] on input "text" at bounding box center [446, 82] width 140 height 30
type input "[PERSON_NAME]"
click at [224, 168] on button "Search" at bounding box center [262, 187] width 77 height 38
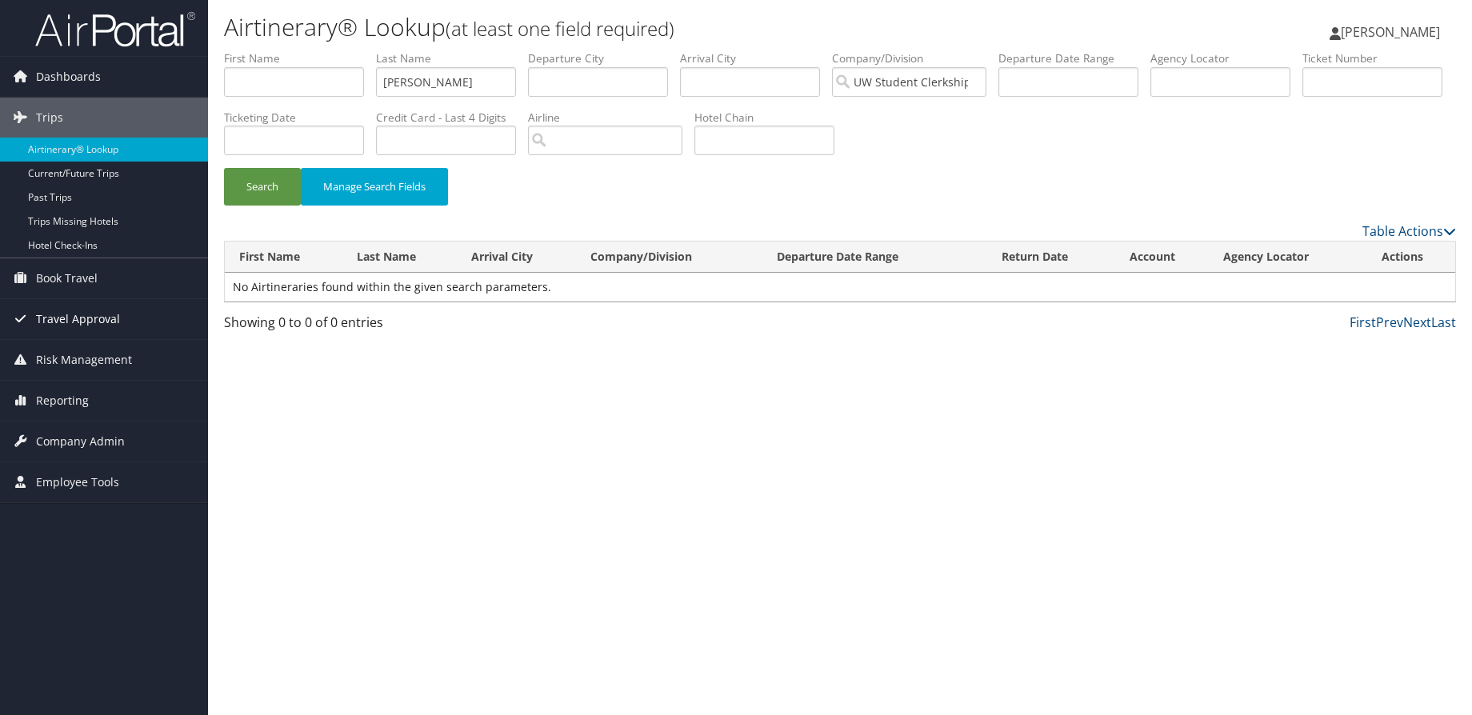
click at [78, 315] on span "Travel Approval" at bounding box center [78, 319] width 84 height 40
click at [92, 278] on span "Book Travel" at bounding box center [67, 278] width 62 height 40
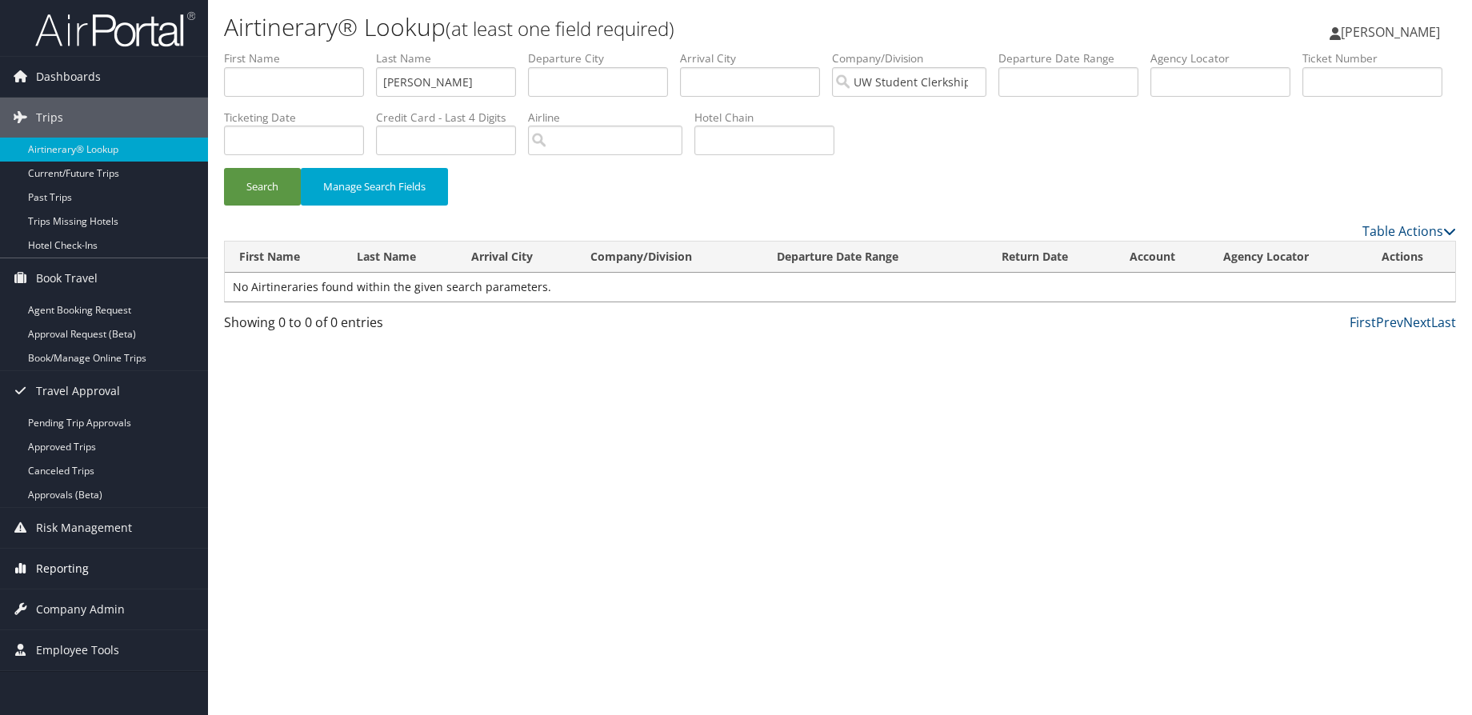
click at [64, 561] on span "Reporting" at bounding box center [62, 569] width 53 height 40
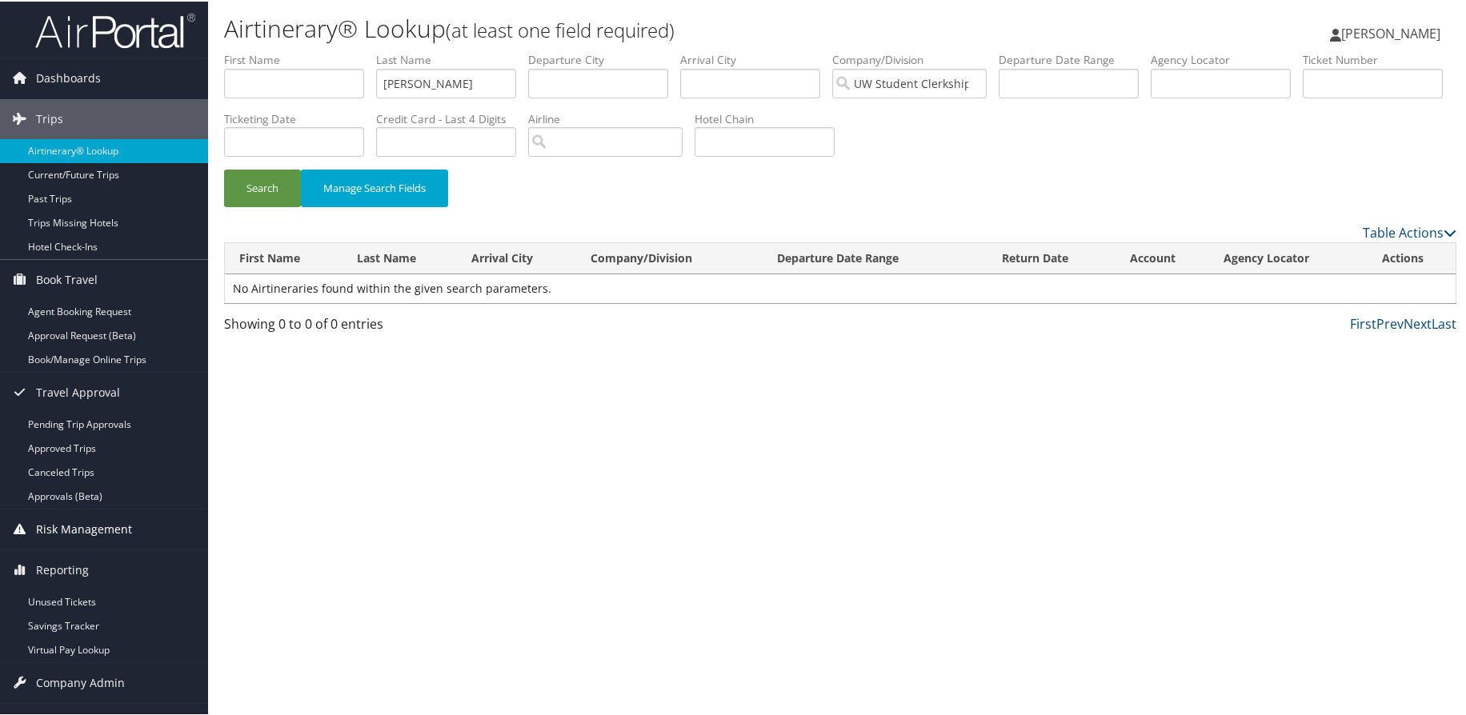
click at [79, 528] on span "Risk Management" at bounding box center [84, 528] width 96 height 40
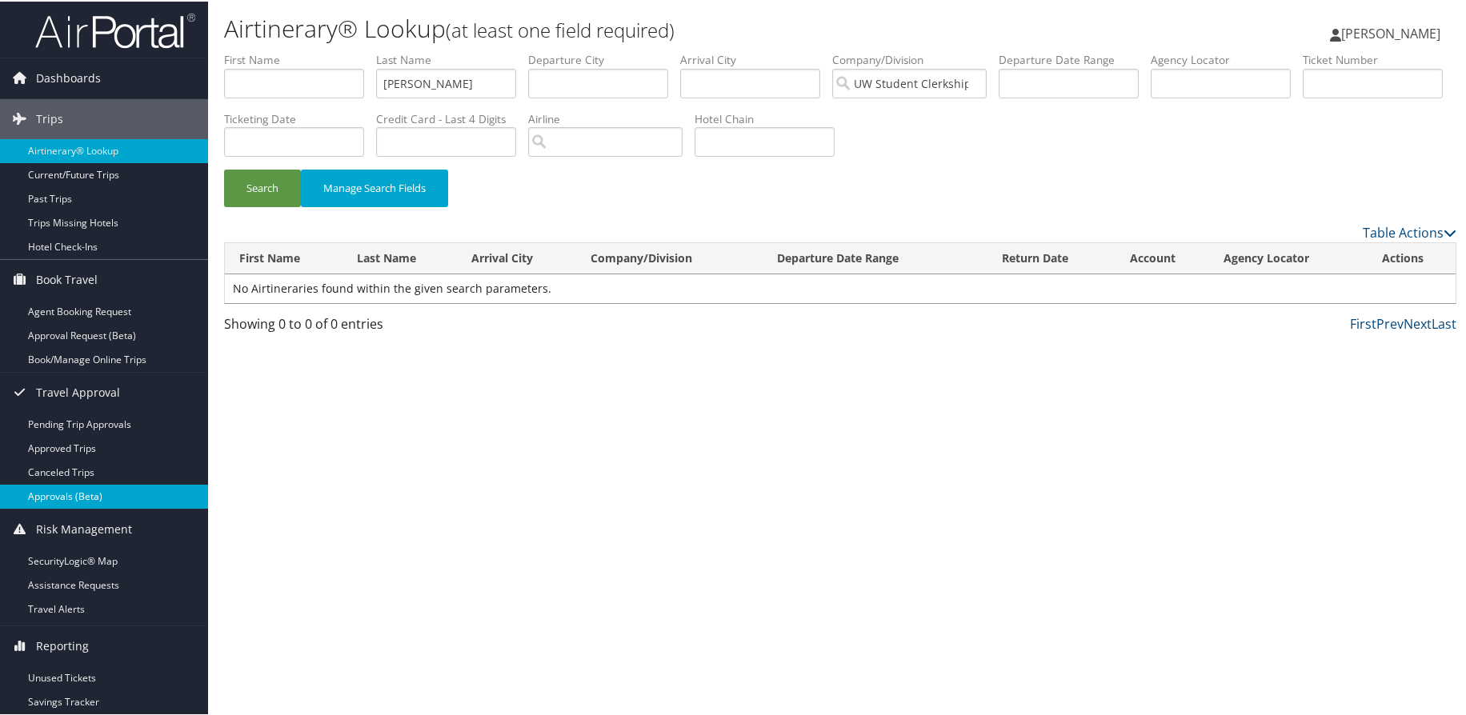
click at [79, 494] on link "Approvals (Beta)" at bounding box center [104, 495] width 208 height 24
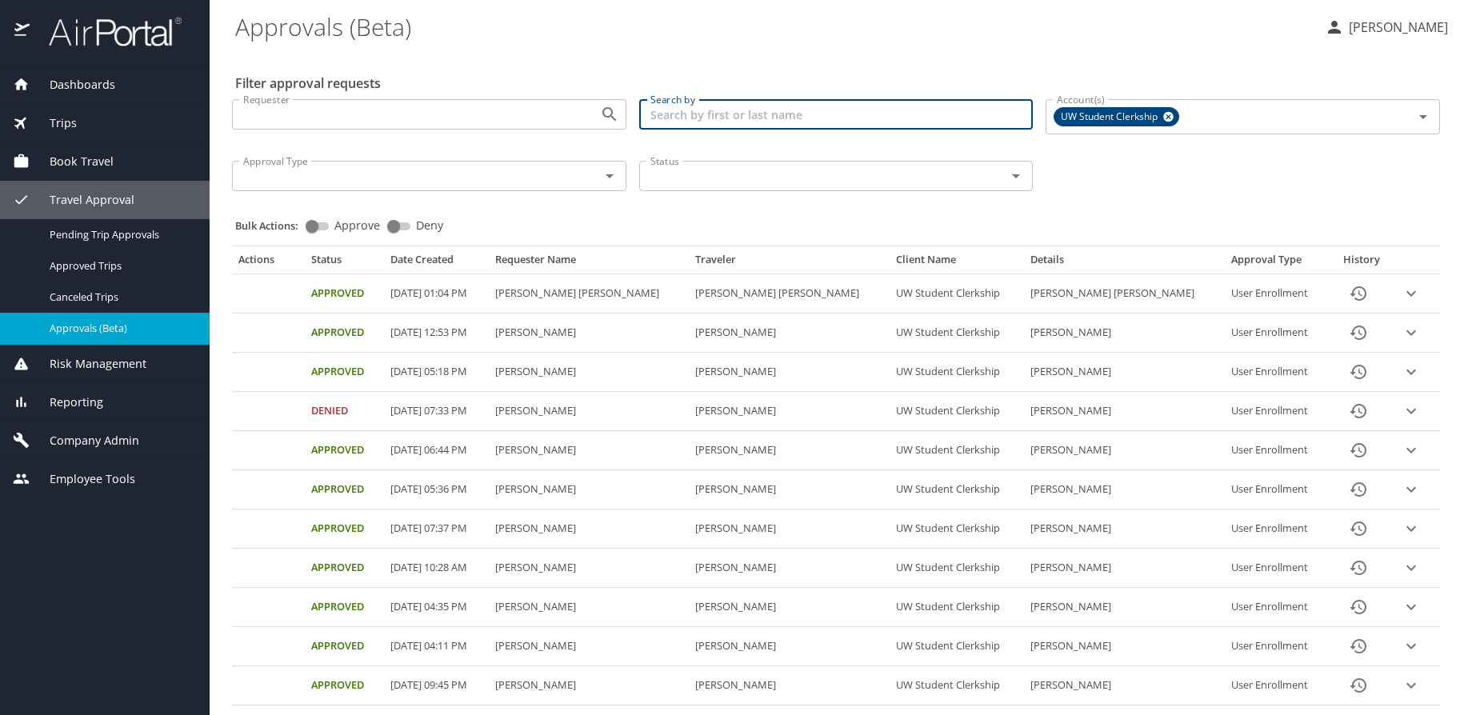
click at [802, 124] on input "Search by" at bounding box center [836, 114] width 394 height 30
type input "[PERSON_NAME]"
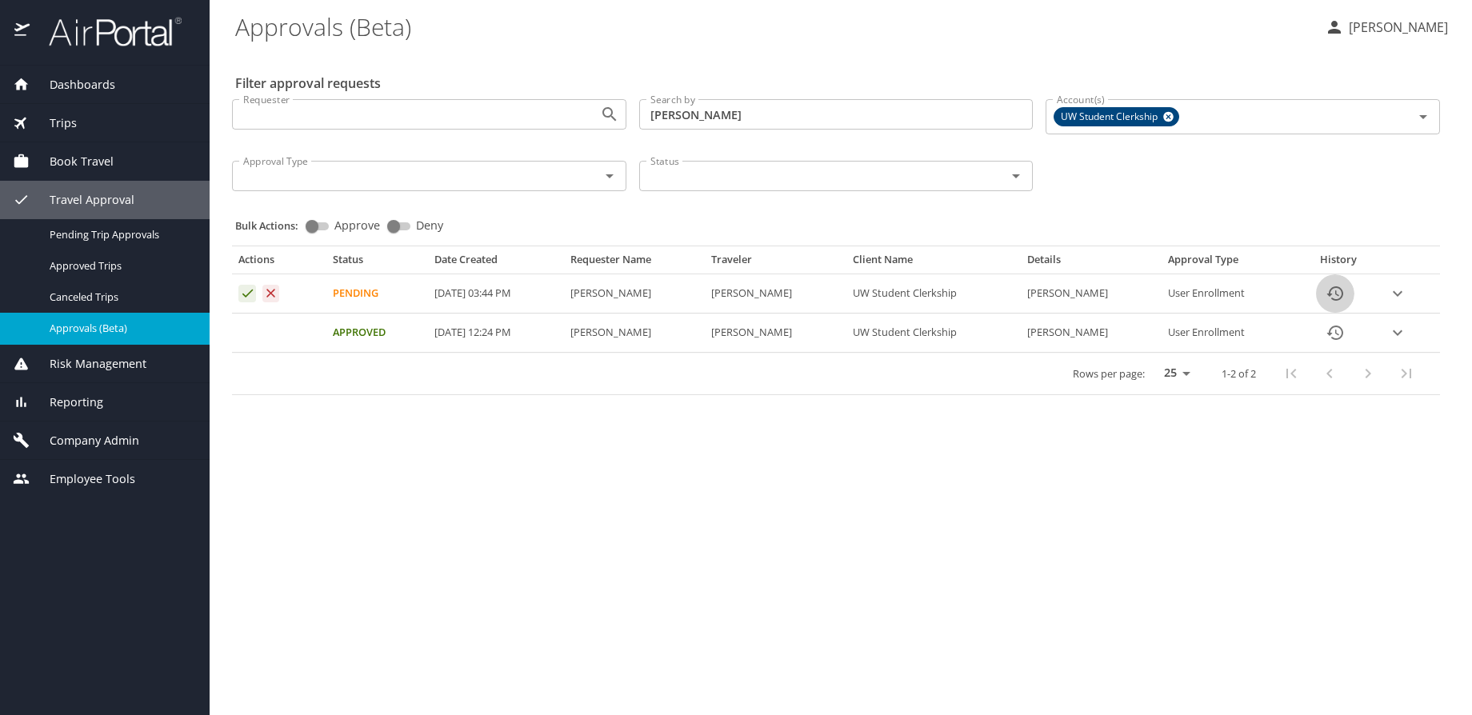
click at [1344, 292] on icon "History" at bounding box center [1335, 293] width 19 height 19
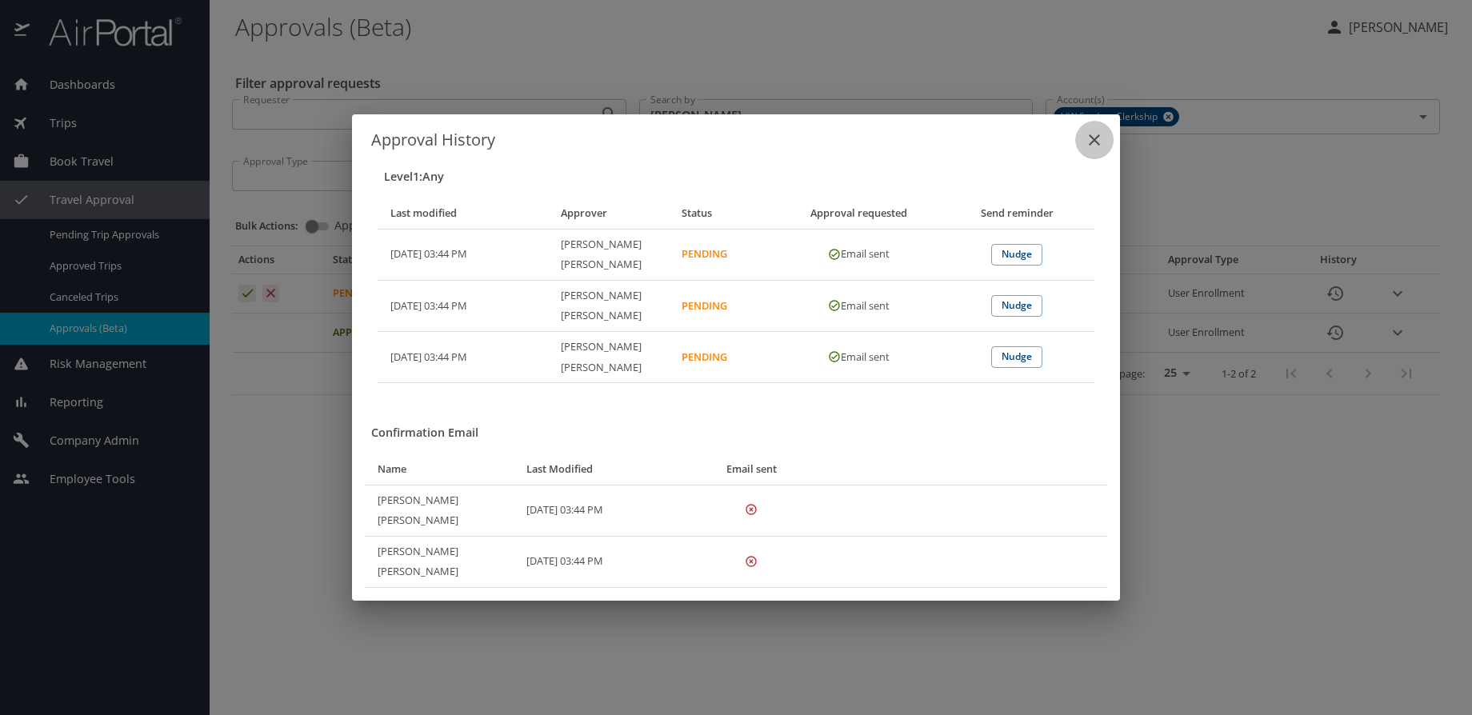
click at [1095, 150] on icon "close" at bounding box center [1094, 139] width 19 height 19
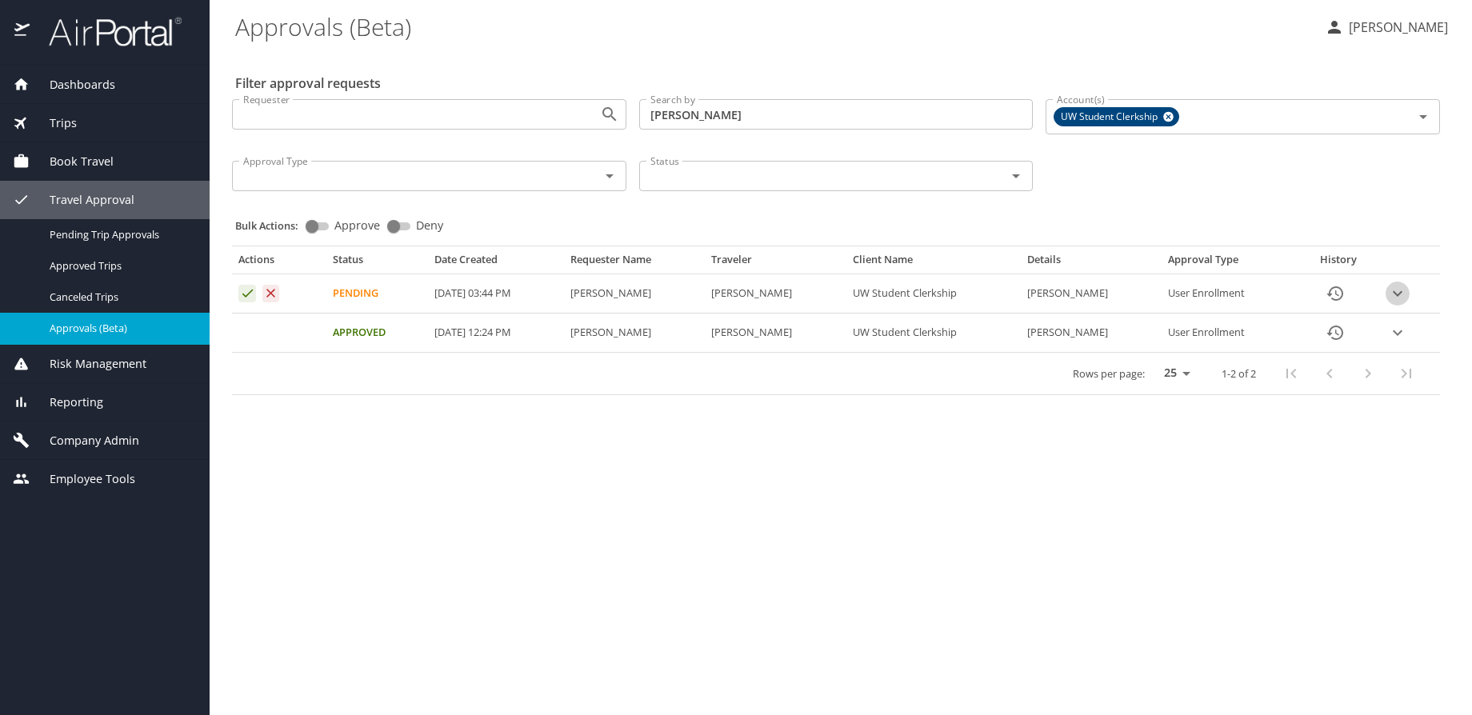
click at [1396, 298] on icon "expand row" at bounding box center [1397, 293] width 19 height 19
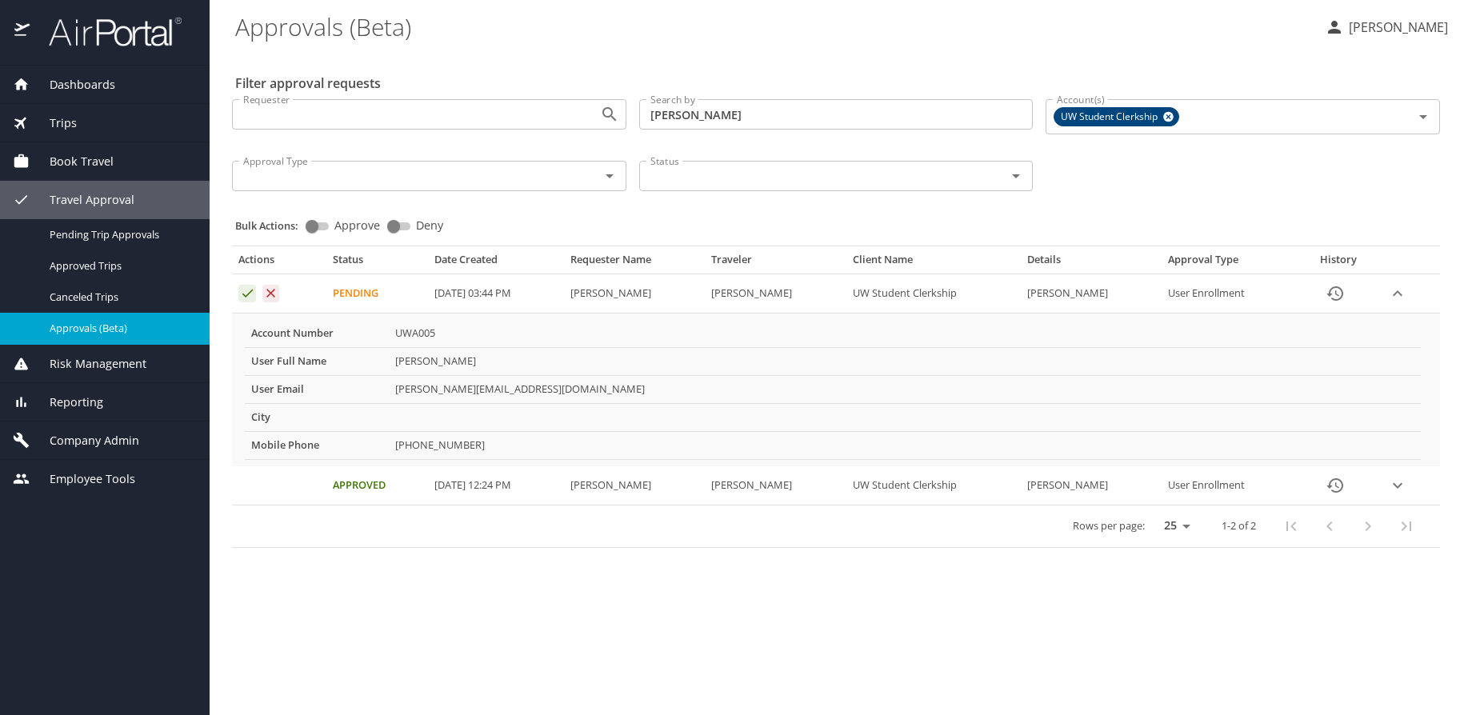
click at [1399, 492] on icon "expand row" at bounding box center [1397, 485] width 19 height 19
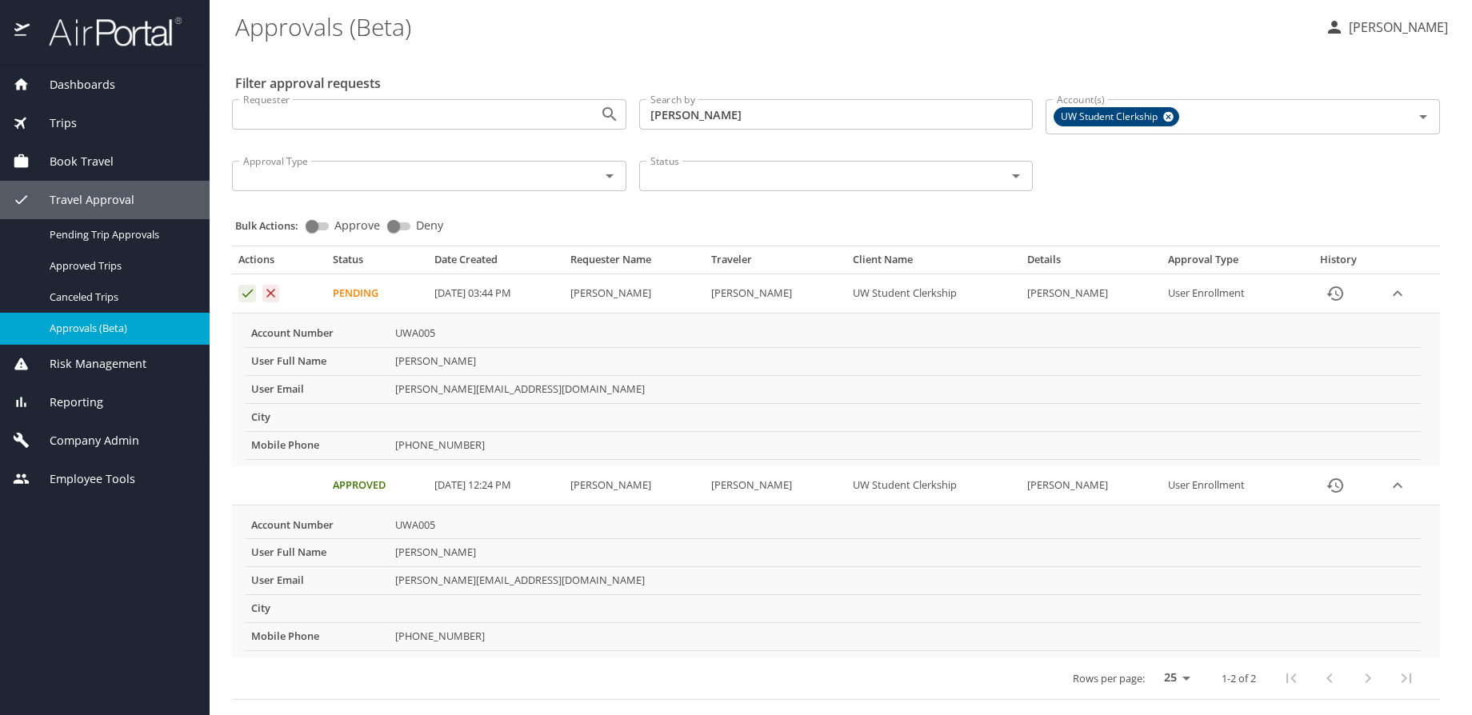
click at [1399, 486] on icon "expand row" at bounding box center [1397, 485] width 19 height 19
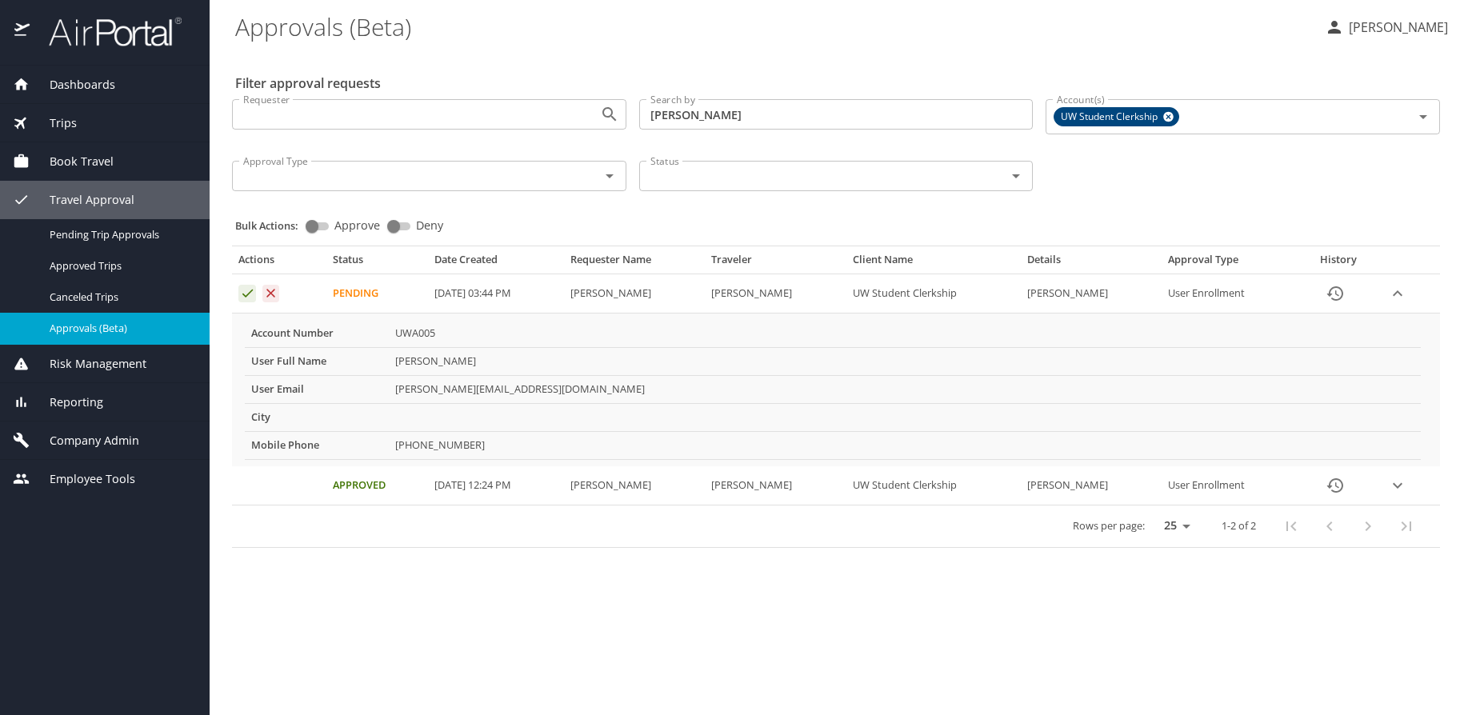
click at [1401, 291] on icon "expand row" at bounding box center [1397, 293] width 19 height 19
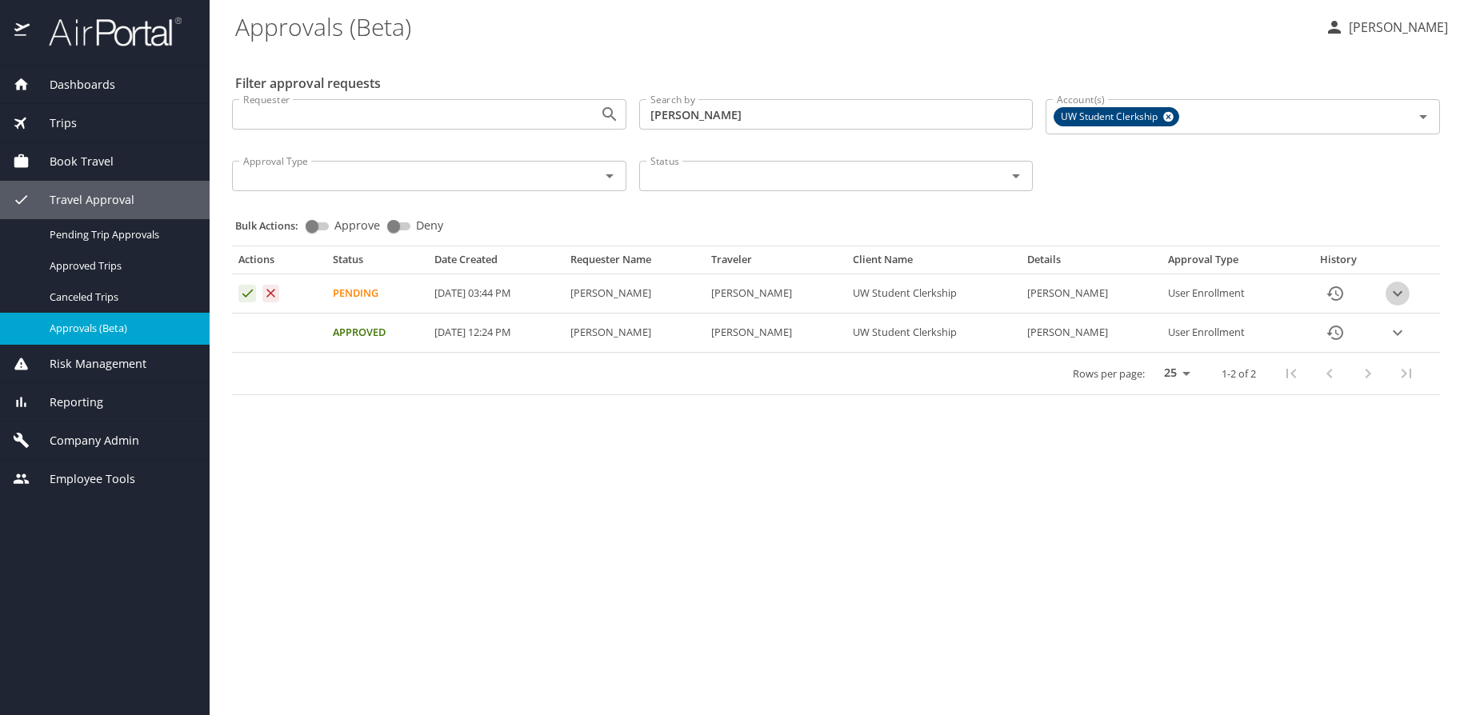
click at [1401, 292] on icon "expand row" at bounding box center [1398, 294] width 10 height 6
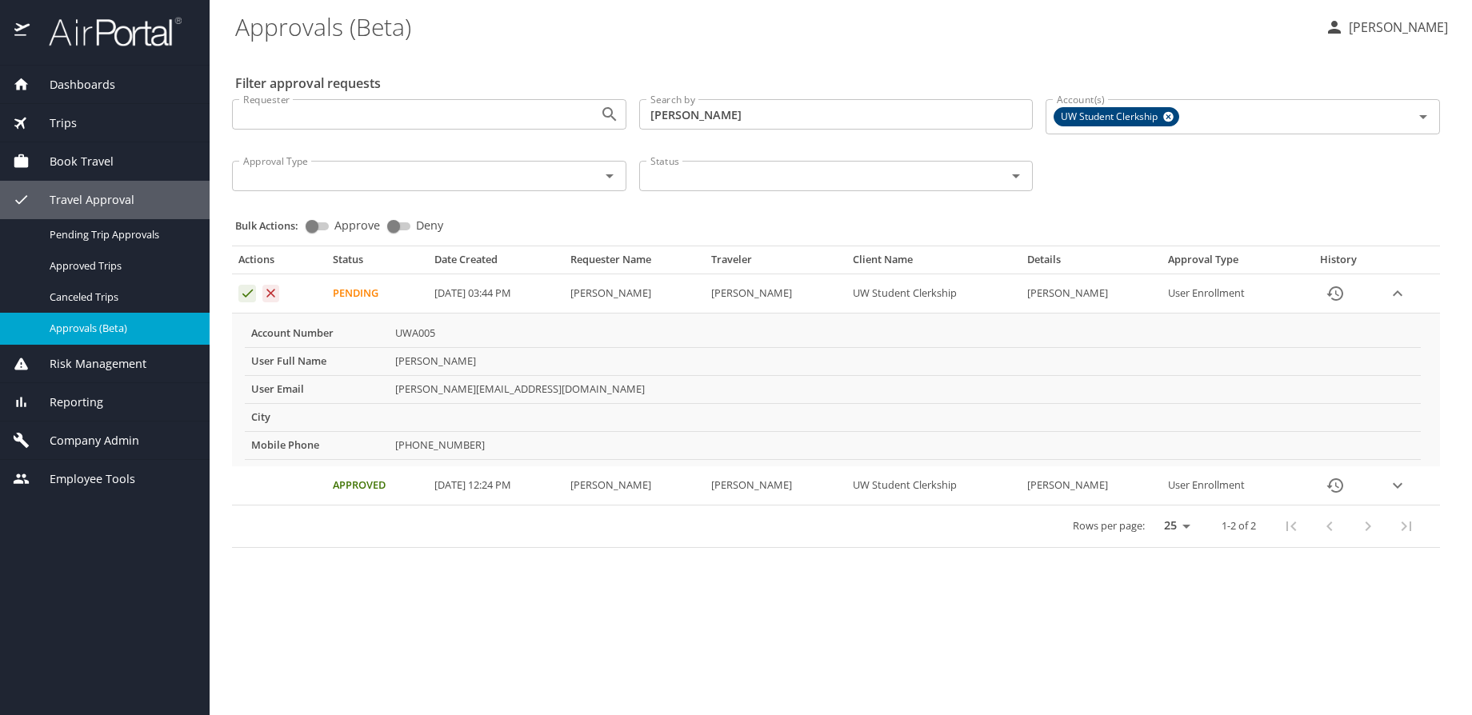
click at [1396, 487] on icon "expand row" at bounding box center [1398, 485] width 10 height 6
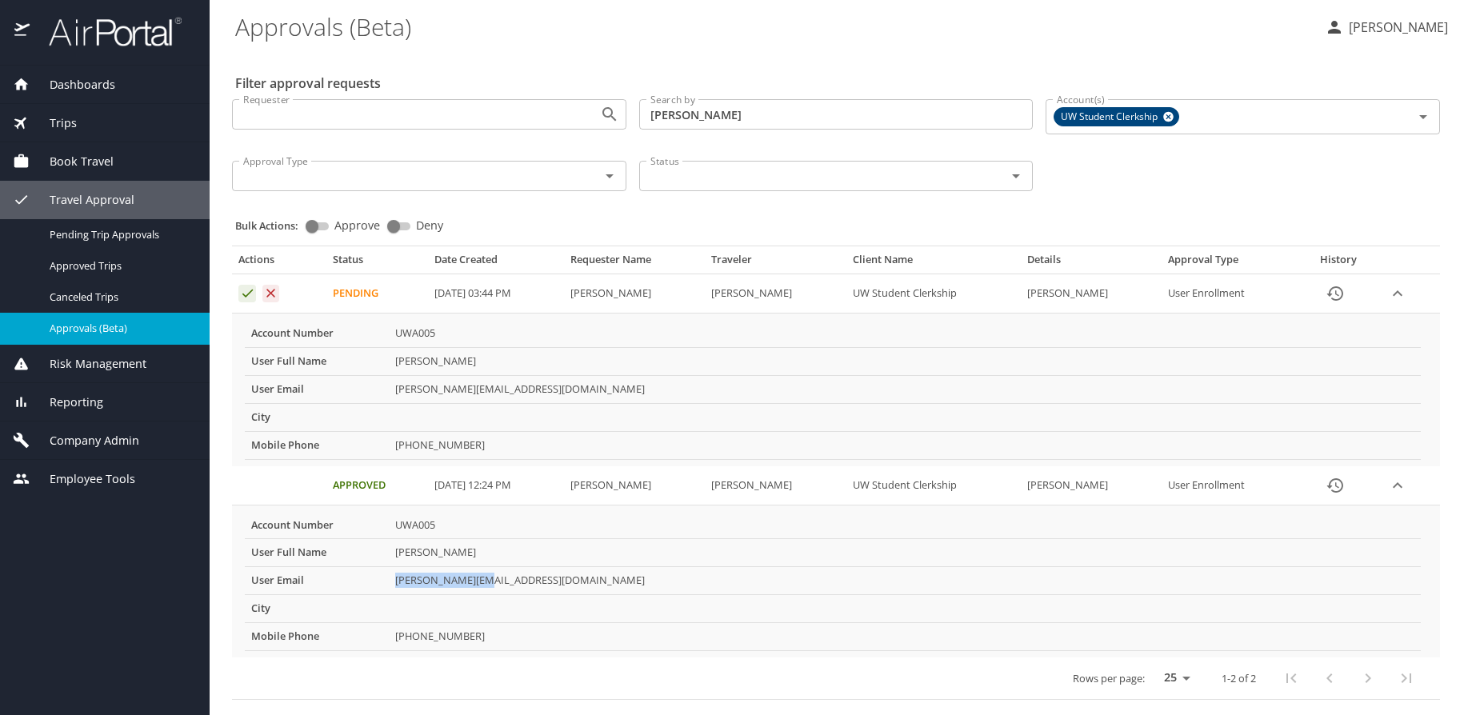
drag, startPoint x: 507, startPoint y: 579, endPoint x: 389, endPoint y: 578, distance: 118.4
click at [389, 578] on td "[PERSON_NAME][EMAIL_ADDRESS][DOMAIN_NAME]" at bounding box center [905, 581] width 1032 height 28
copy td "[PERSON_NAME][EMAIL_ADDRESS][DOMAIN_NAME]"
click at [245, 295] on icon "Approval table" at bounding box center [247, 293] width 15 height 15
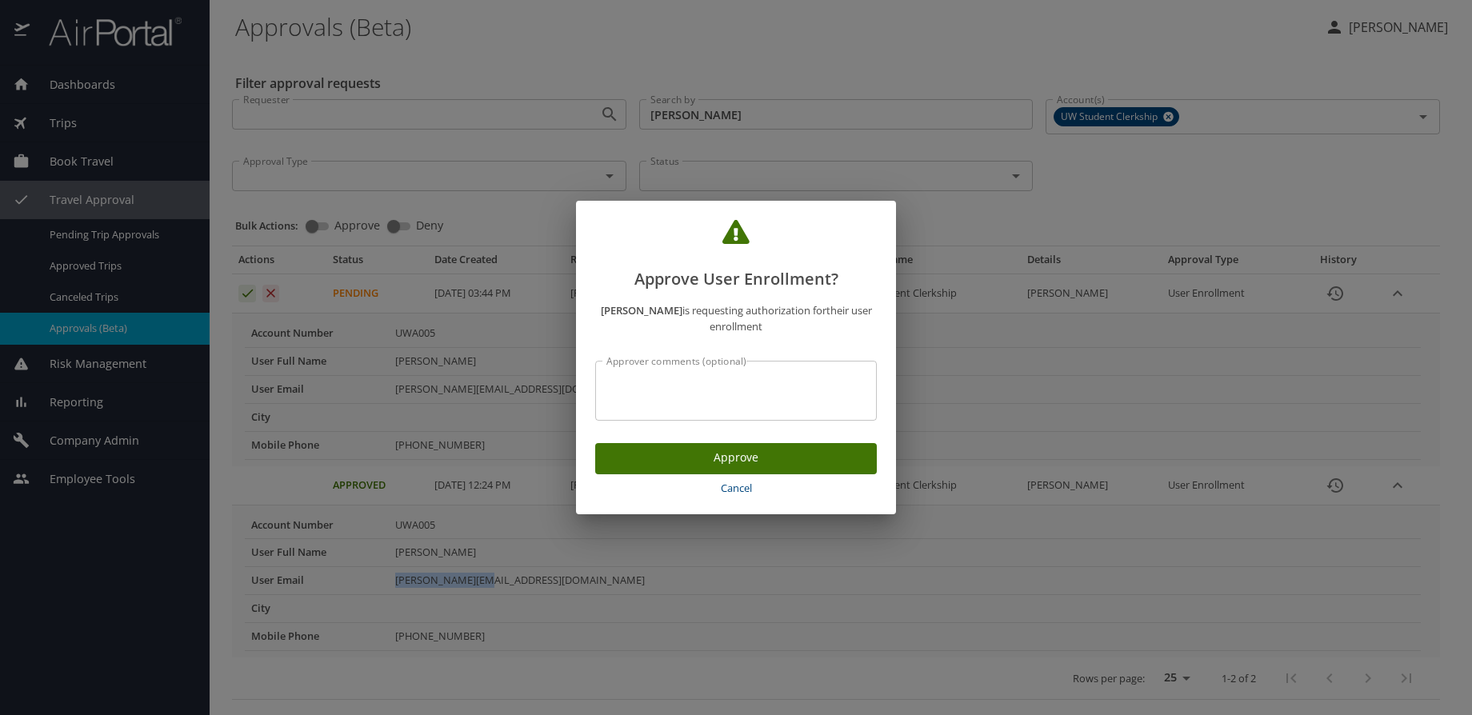
click at [805, 461] on span "Approve" at bounding box center [736, 458] width 256 height 20
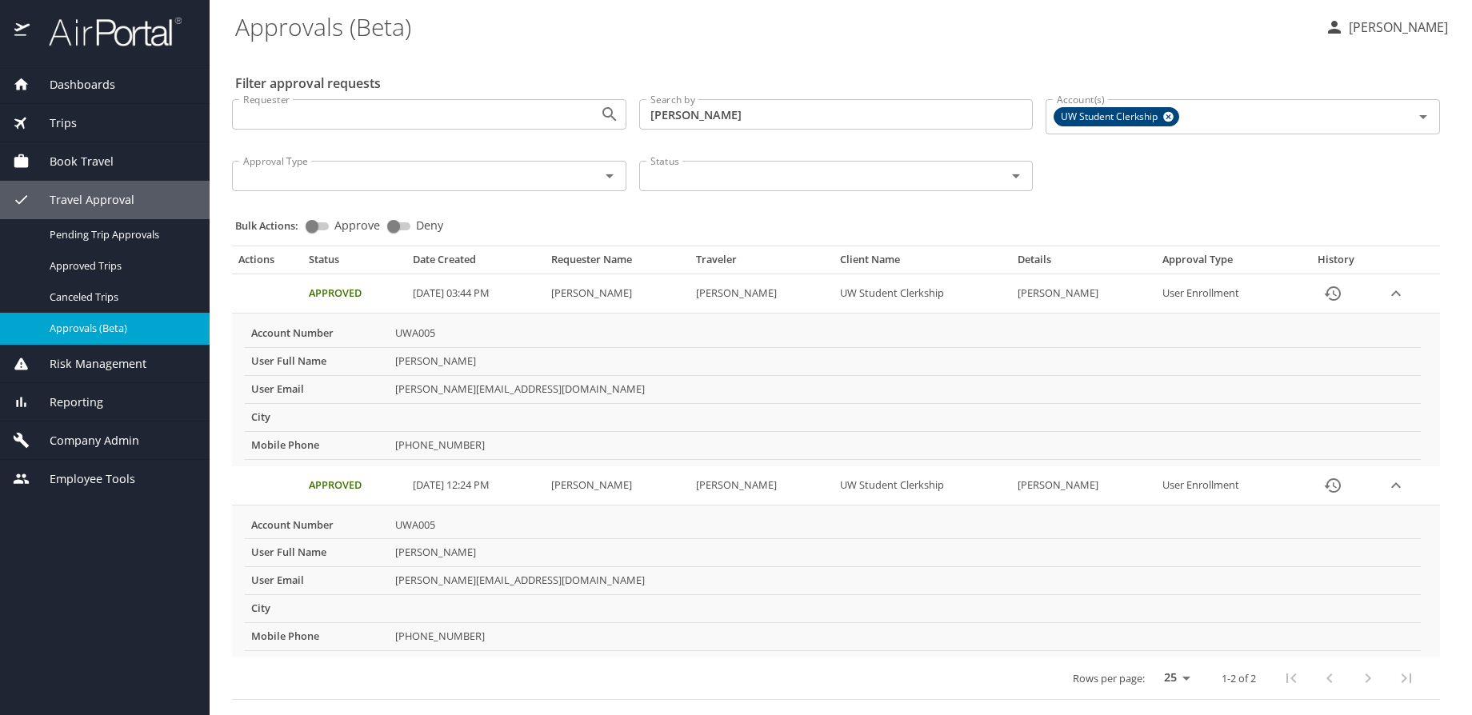
click at [118, 333] on span "Approvals (Beta)" at bounding box center [120, 328] width 141 height 15
drag, startPoint x: 907, startPoint y: 122, endPoint x: 326, endPoint y: 123, distance: 581.7
click at [326, 123] on div "Requester Requester Search by [PERSON_NAME] Search by Account(s) UW Student Cle…" at bounding box center [836, 143] width 1221 height 114
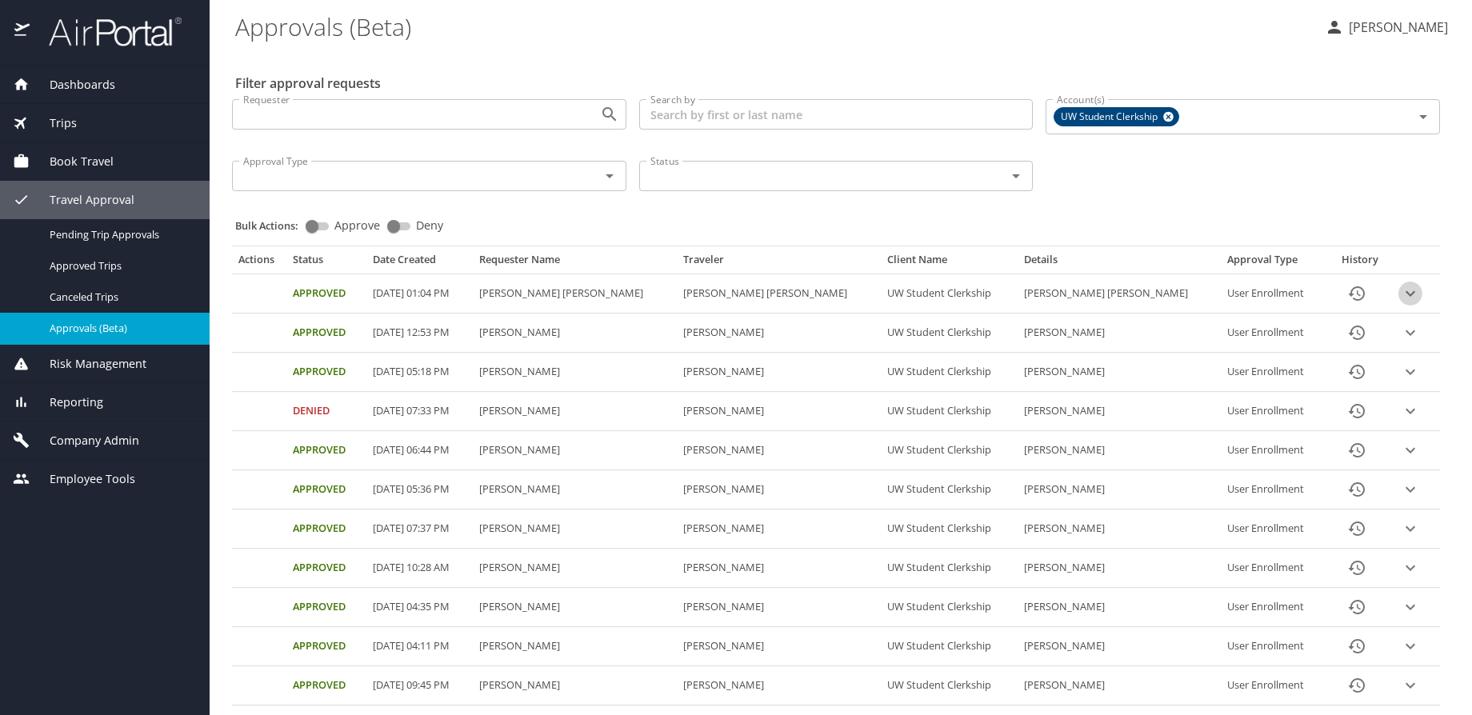
click at [1401, 297] on icon "expand row" at bounding box center [1410, 293] width 19 height 19
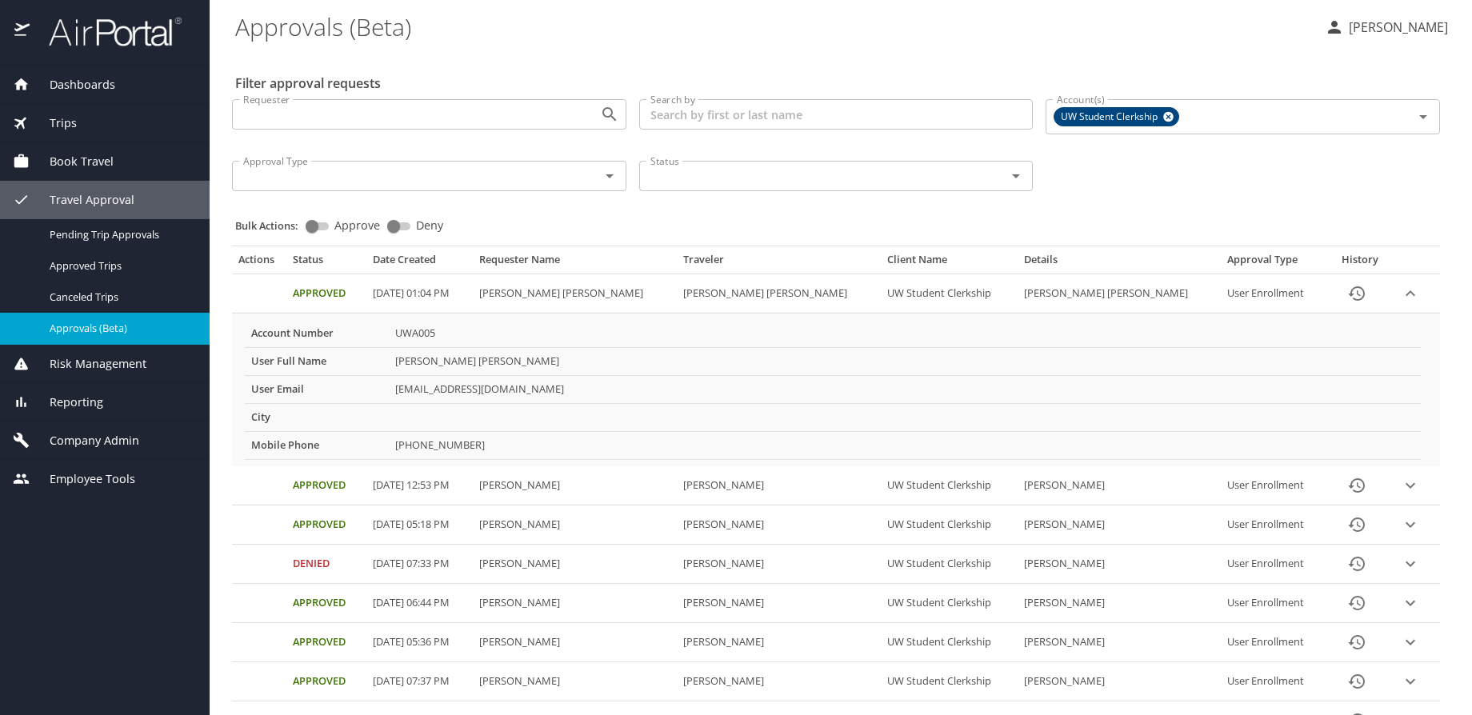
click at [1347, 284] on icon "History" at bounding box center [1356, 293] width 19 height 19
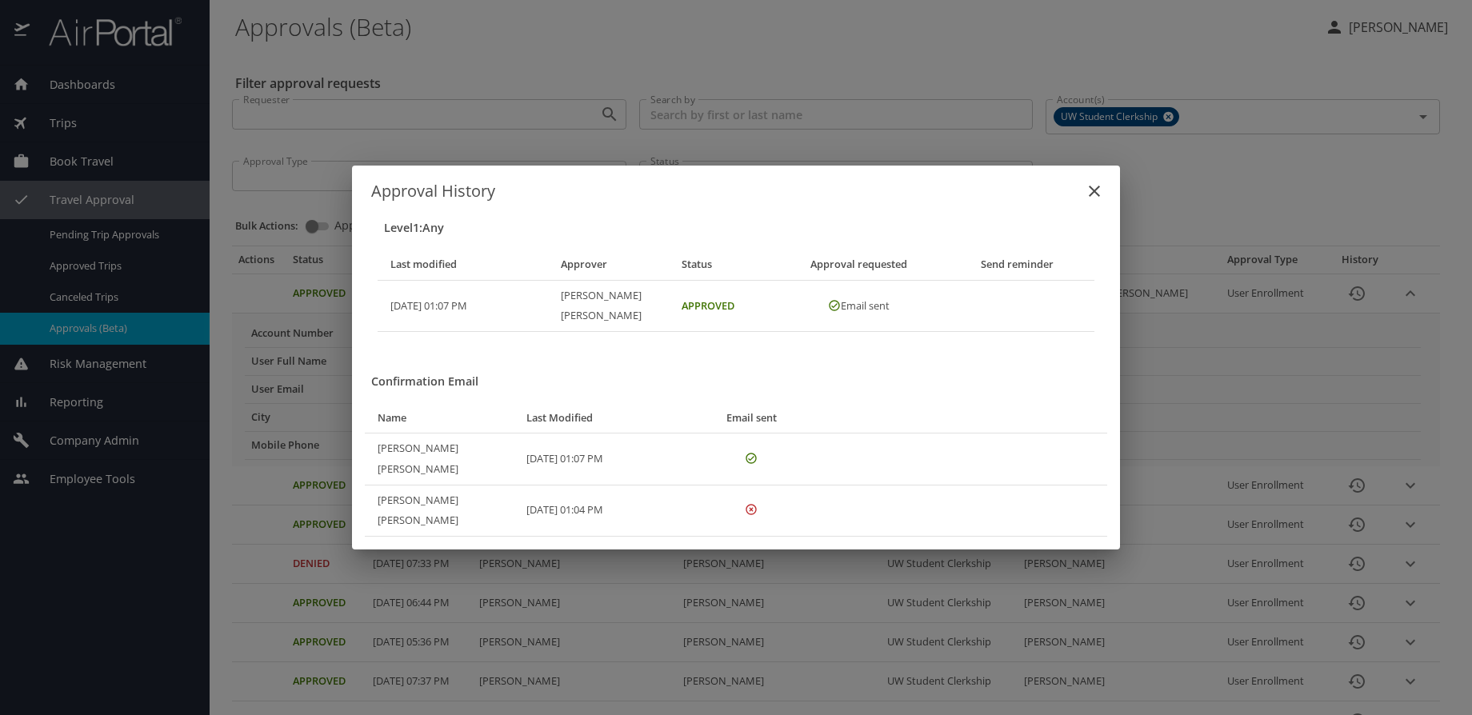
click at [1095, 201] on icon "close" at bounding box center [1094, 191] width 19 height 19
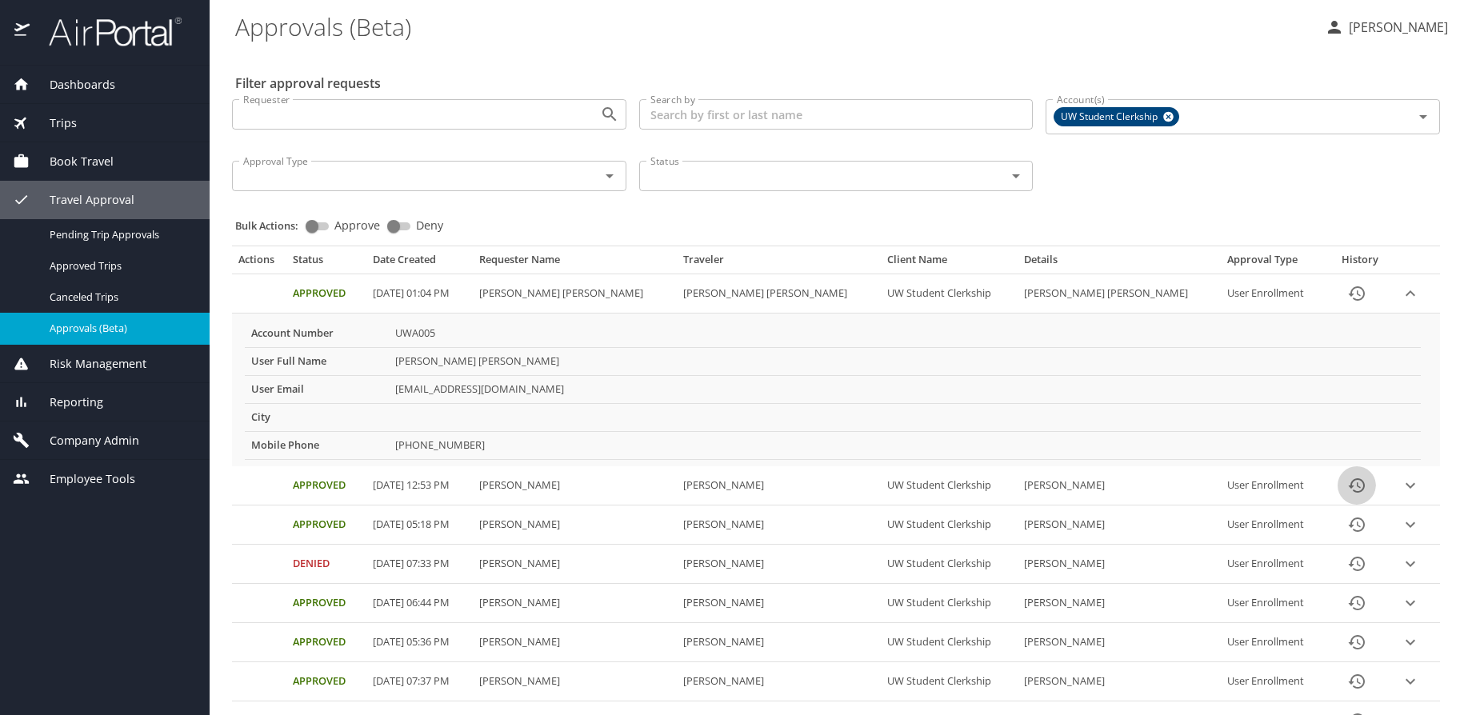
click at [1347, 486] on icon "History" at bounding box center [1356, 485] width 19 height 19
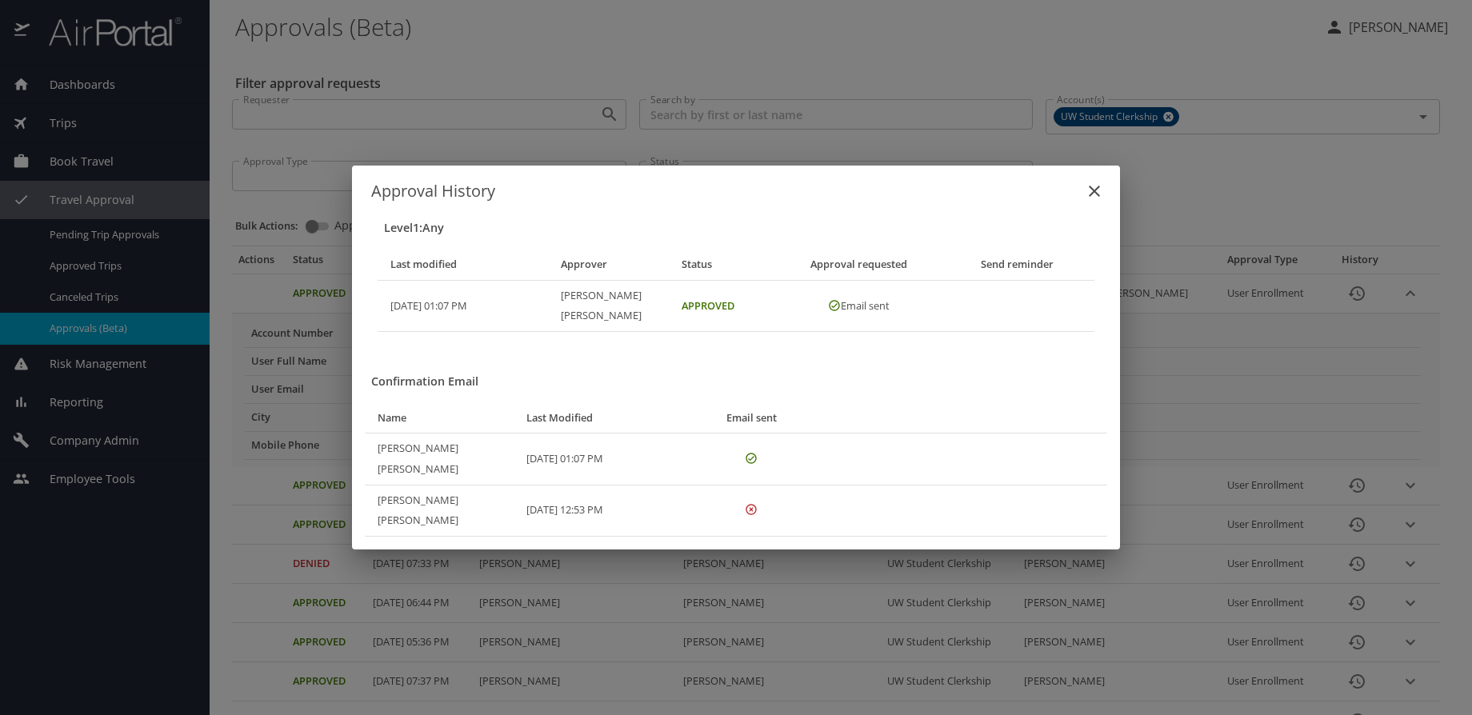
click at [1100, 201] on icon "close" at bounding box center [1094, 191] width 19 height 19
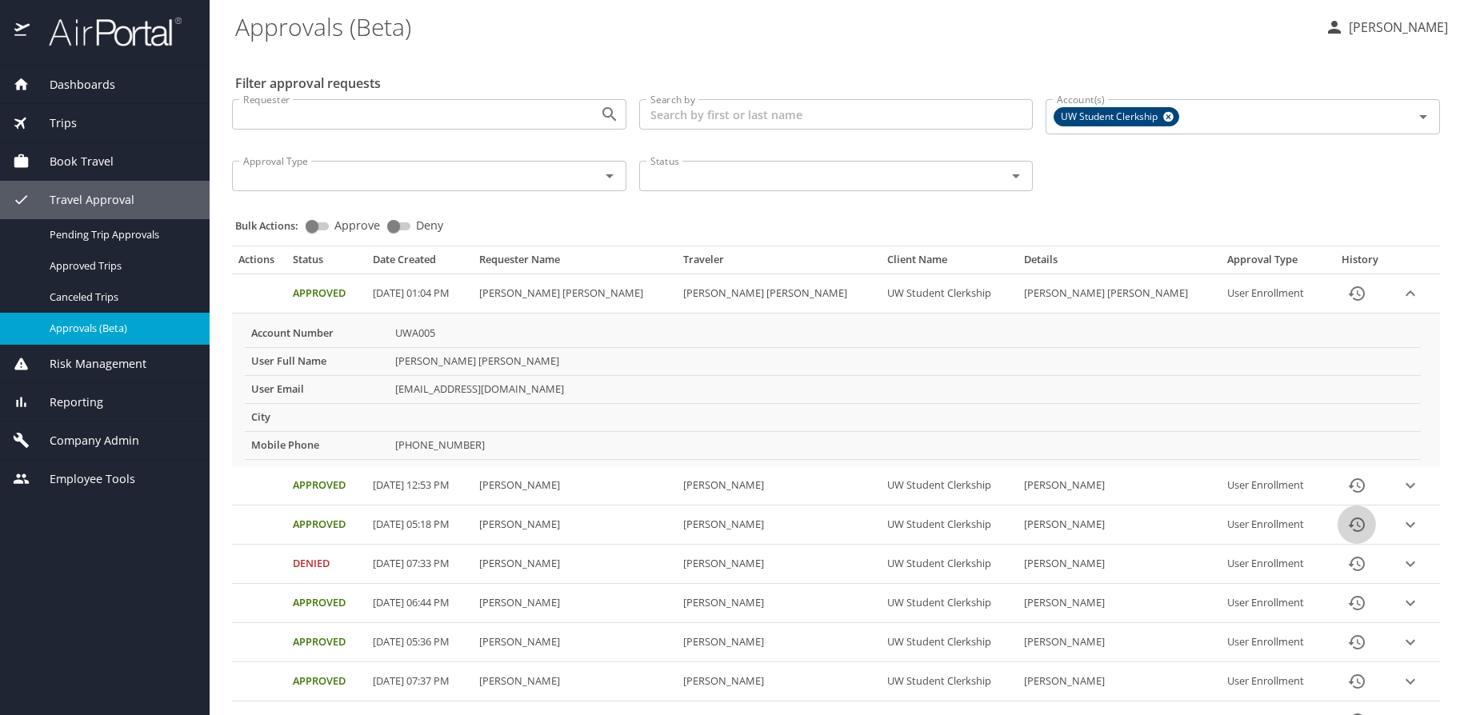
click at [1347, 523] on icon "History" at bounding box center [1356, 524] width 19 height 19
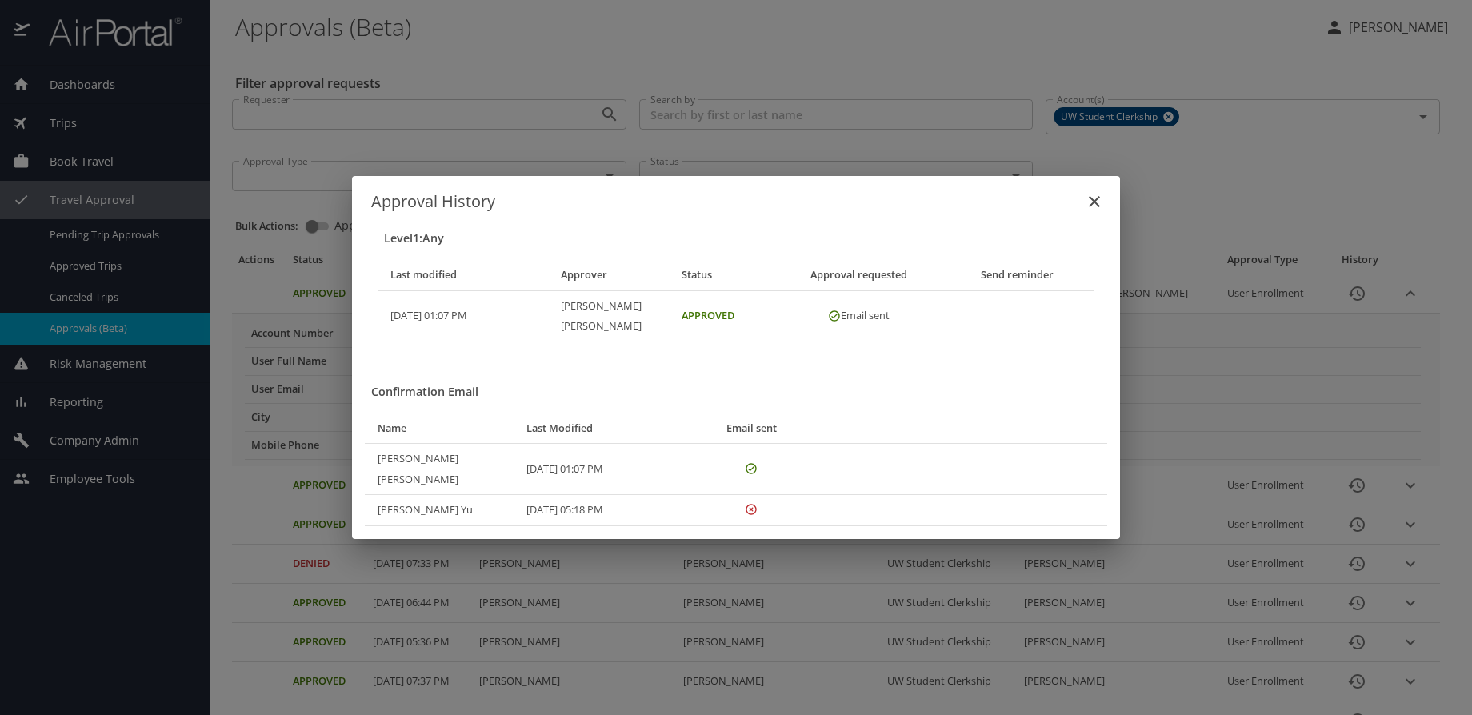
click at [1088, 211] on icon "close" at bounding box center [1094, 201] width 19 height 19
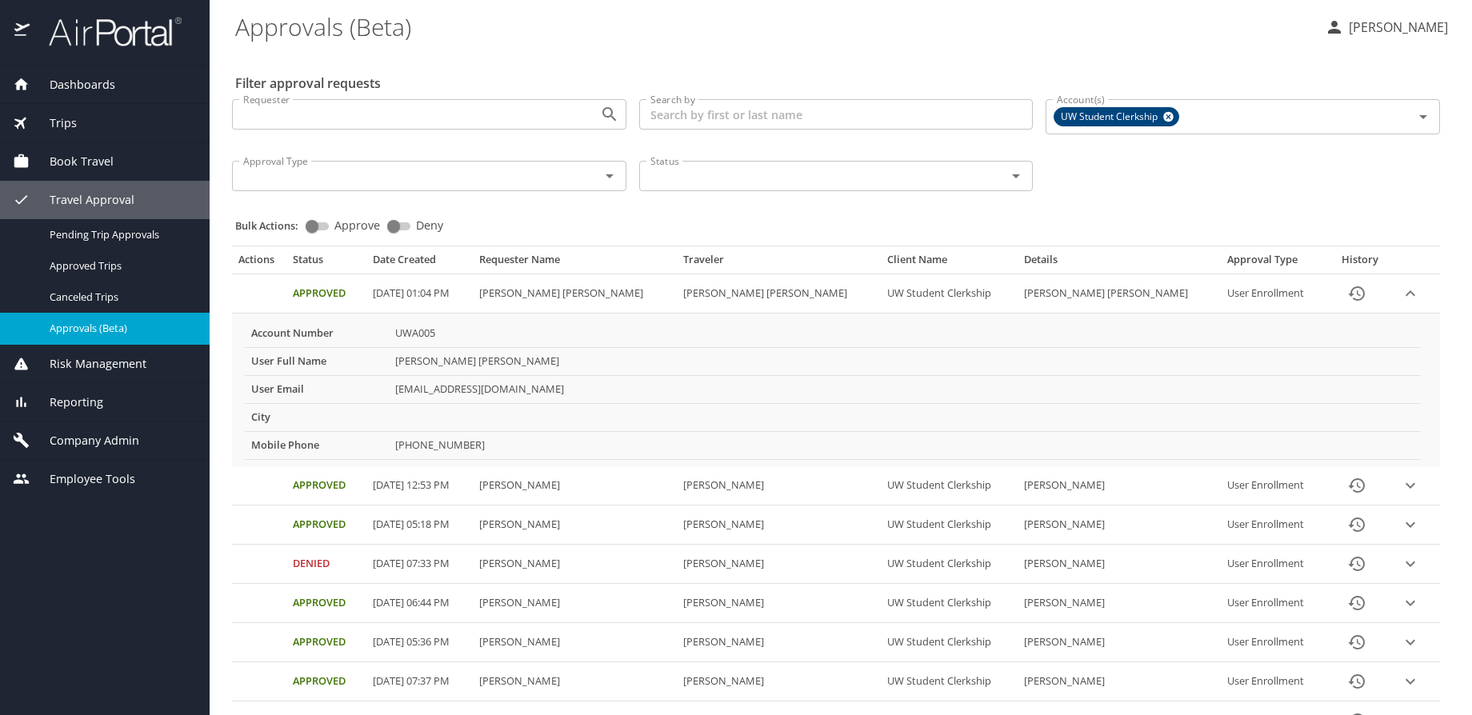
click at [1349, 606] on icon "History" at bounding box center [1357, 603] width 16 height 14
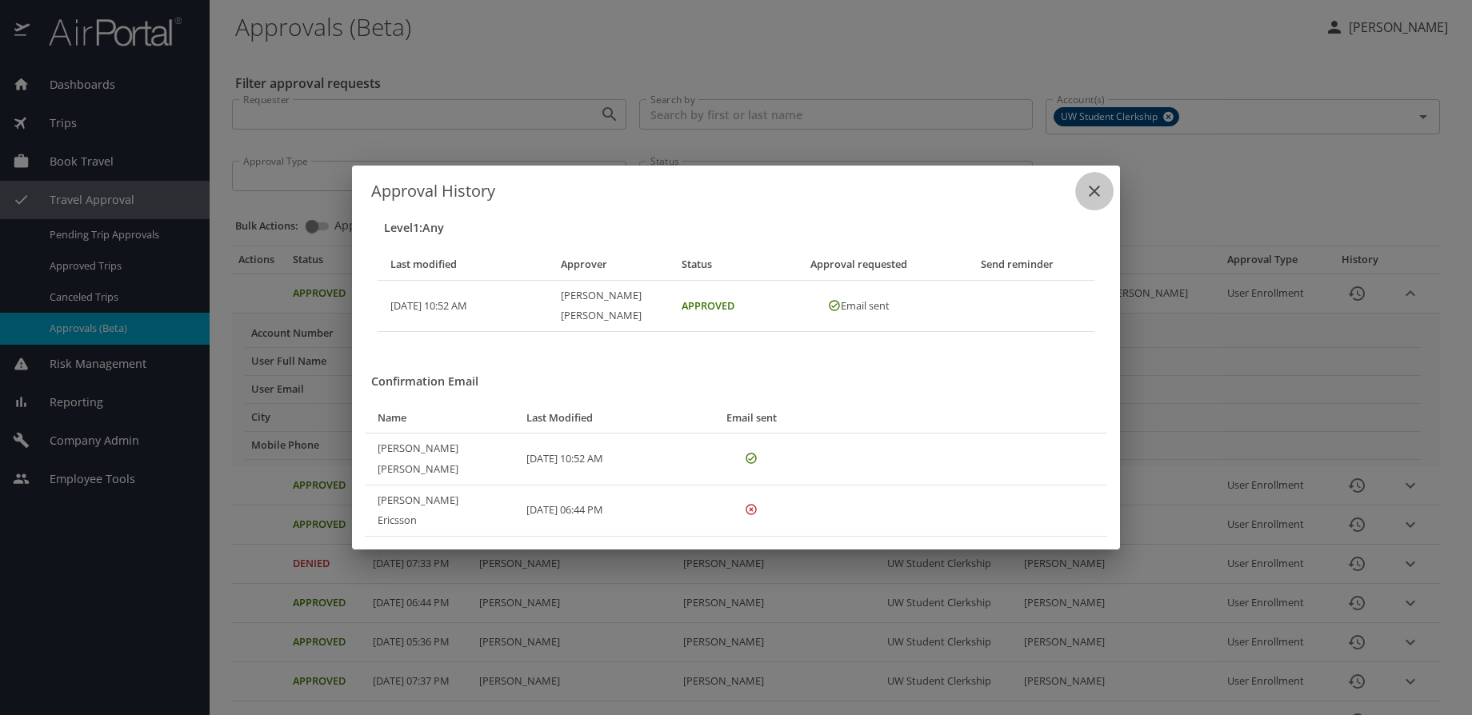
click at [1099, 201] on icon "close" at bounding box center [1094, 191] width 19 height 19
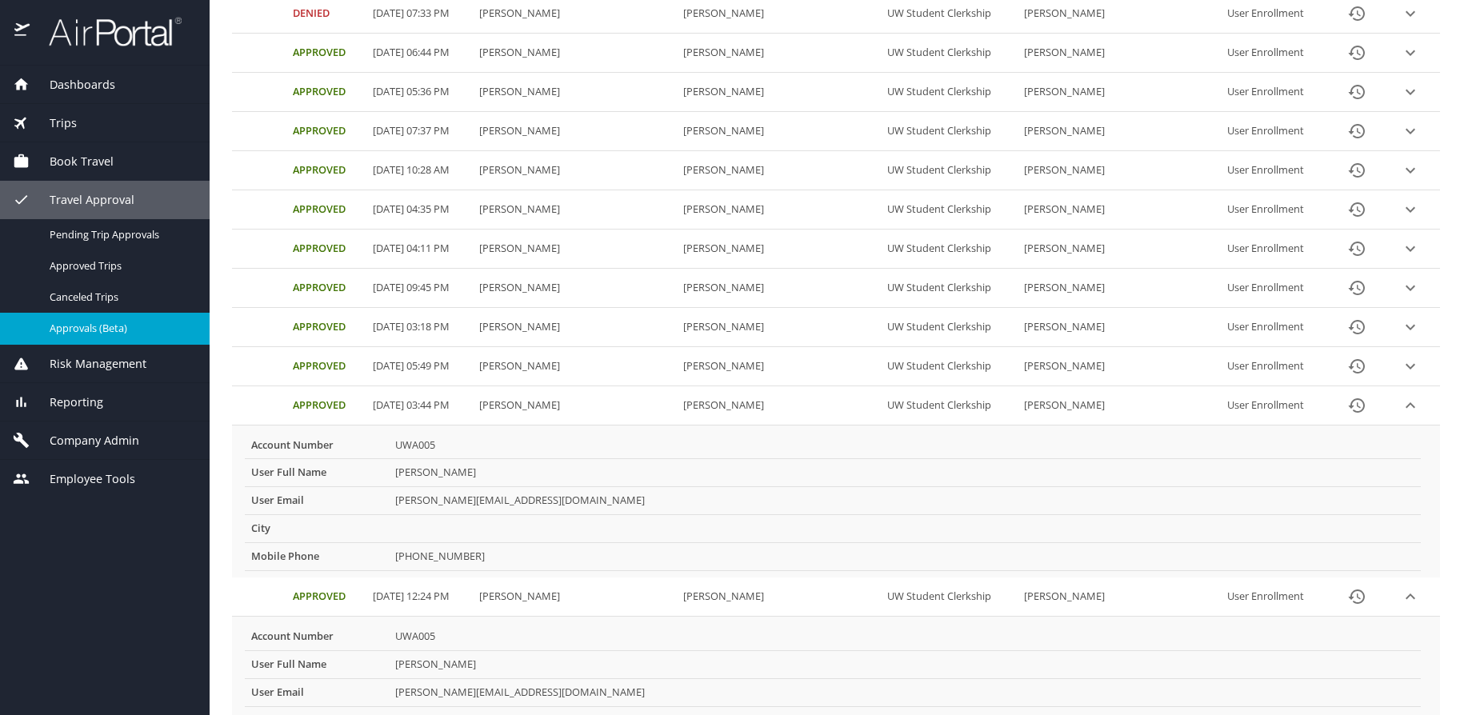
scroll to position [560, 0]
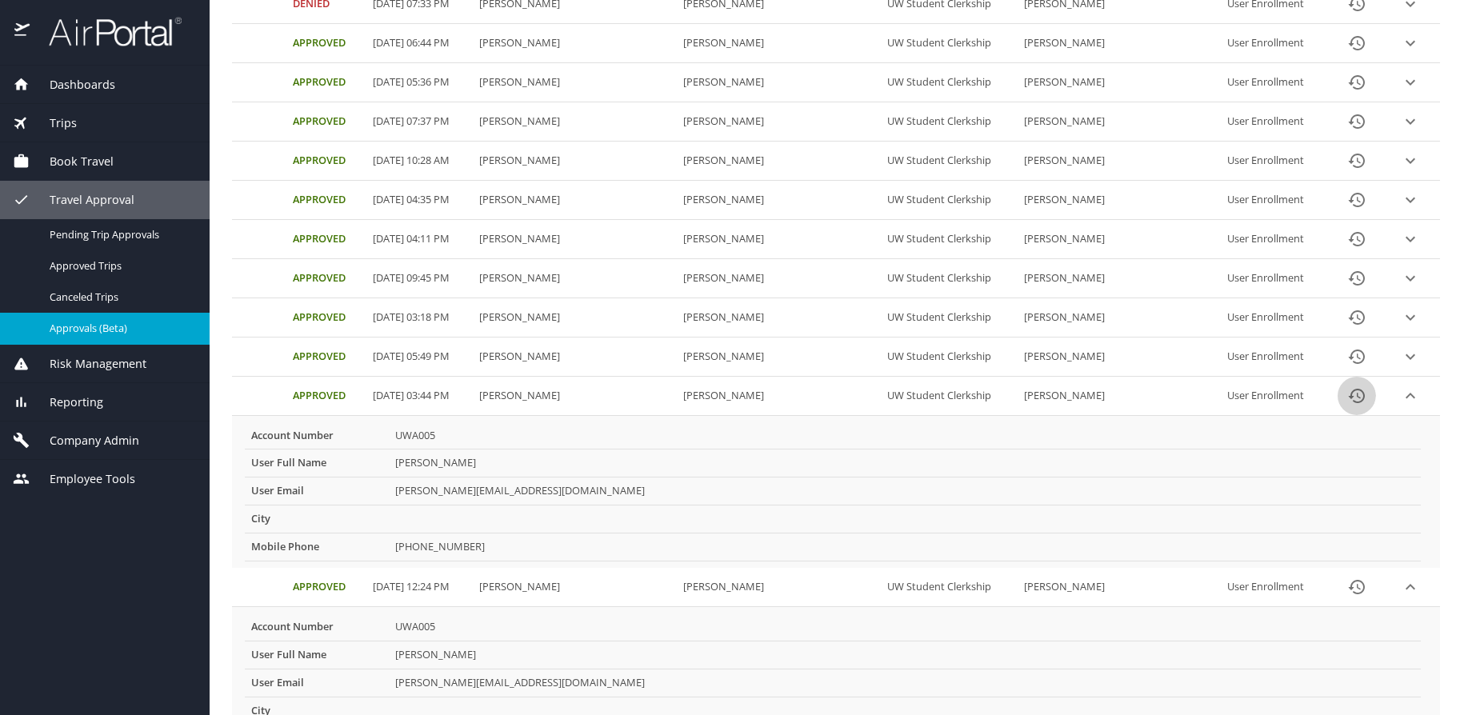
click at [1347, 393] on icon "History" at bounding box center [1356, 395] width 19 height 19
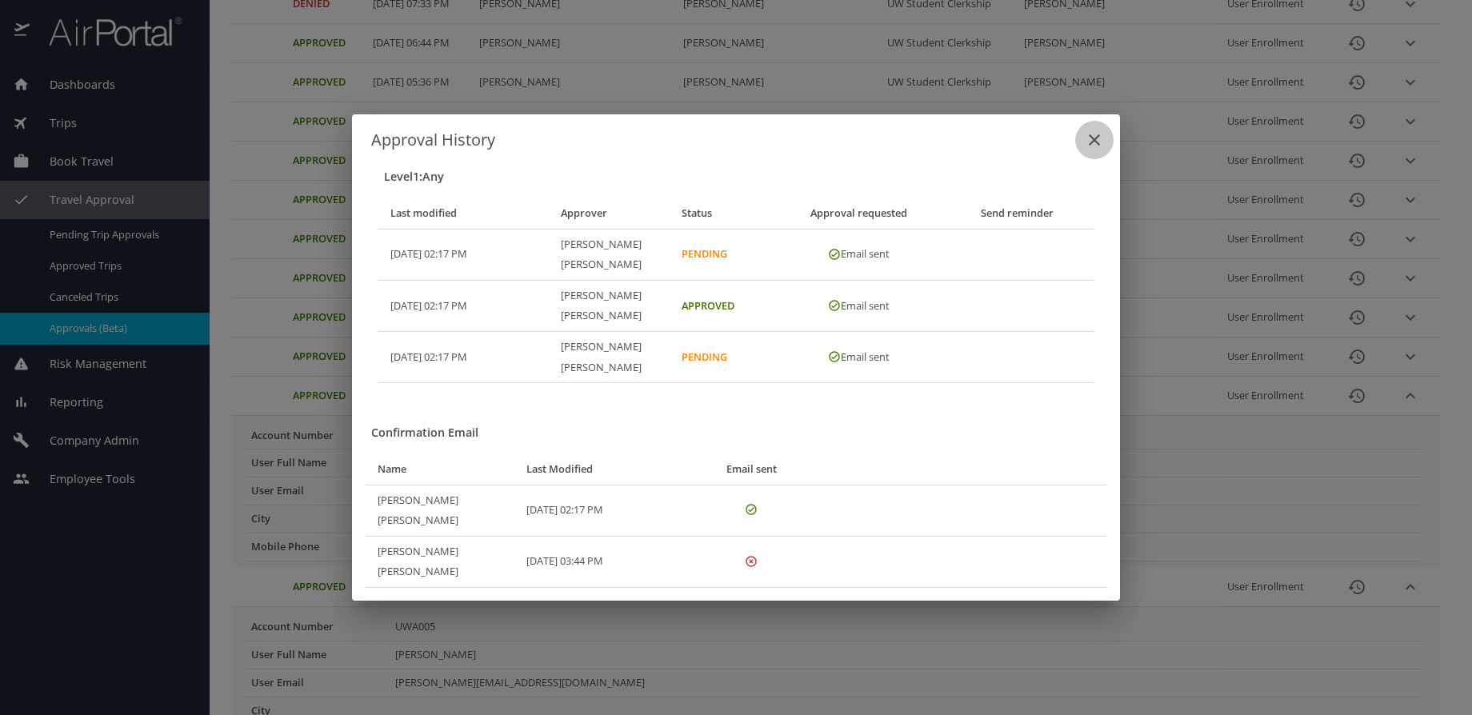
click at [1094, 150] on icon "close" at bounding box center [1094, 139] width 19 height 19
